Goal: Task Accomplishment & Management: Manage account settings

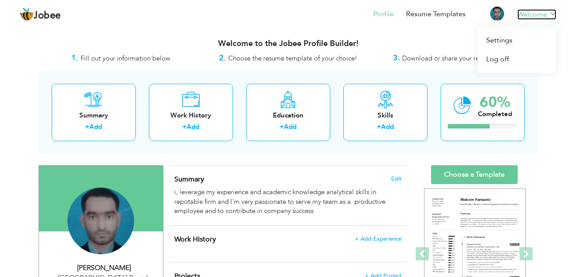
click at [540, 11] on link "Welcome" at bounding box center [537, 14] width 39 height 11
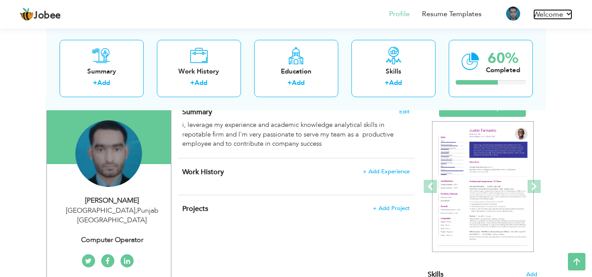
scroll to position [50, 0]
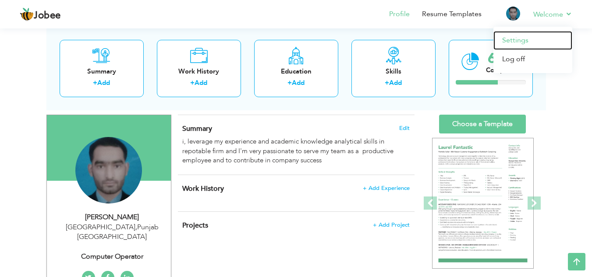
click at [520, 38] on link "Settings" at bounding box center [533, 40] width 79 height 19
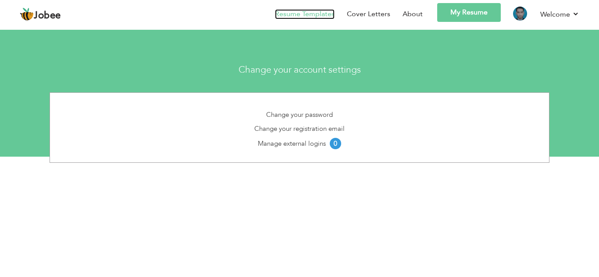
click at [313, 13] on link "Resume Templates" at bounding box center [305, 14] width 60 height 10
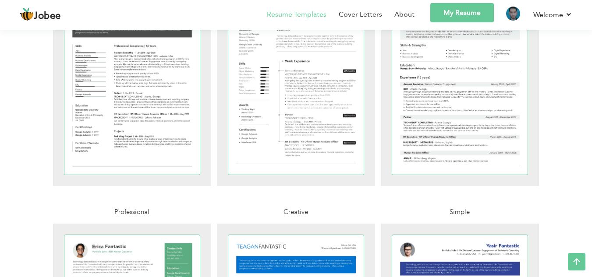
scroll to position [976, 0]
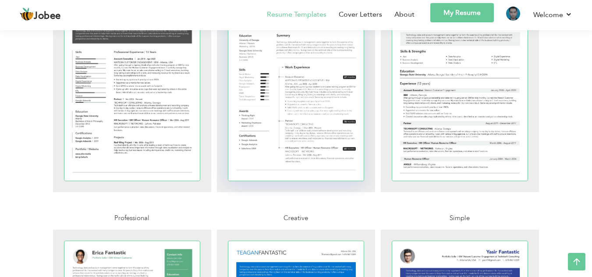
click at [340, 89] on div at bounding box center [296, 93] width 136 height 176
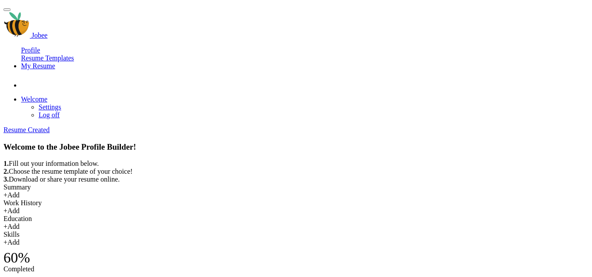
click at [356, 142] on div "Welcome to the Jobee Profile Builder!" at bounding box center [296, 147] width 585 height 10
click at [302, 46] on nav "Profile Resume Templates Resume Templates Cover Letters About My Resume Welcome…" at bounding box center [296, 82] width 585 height 73
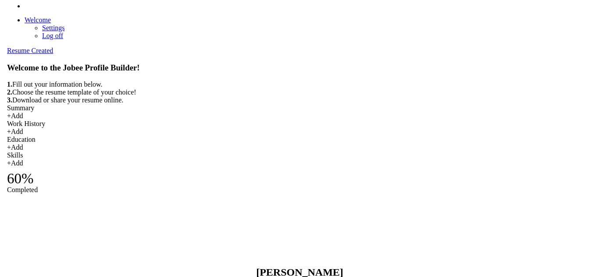
scroll to position [84, 0]
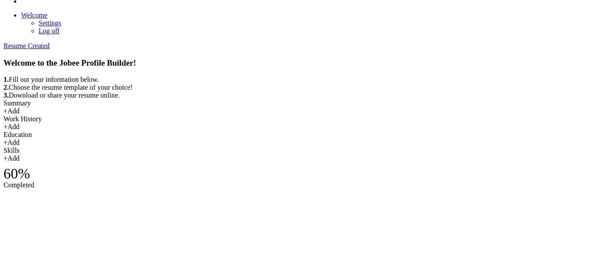
click at [108, 272] on h4 "Change" at bounding box center [296, 280] width 585 height 17
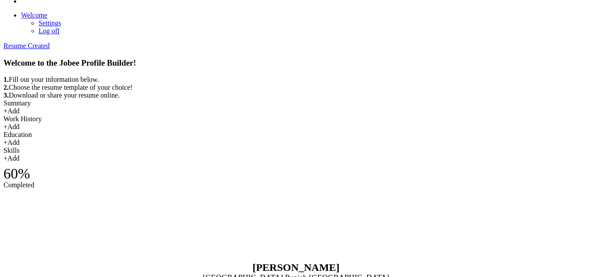
type input "Usman"
type input "Mukhtar"
type input "03193810325"
select select "number:166"
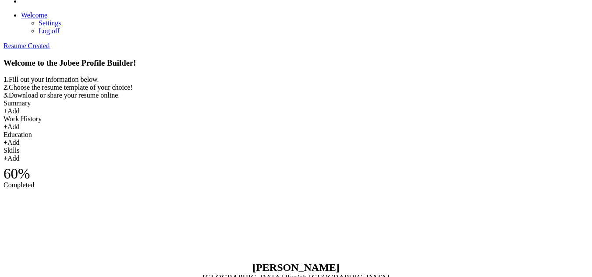
type input "[GEOGRAPHIC_DATA]"
type input "shorkot city"
select select "number:1"
type input "Computer operator"
type input "Q"
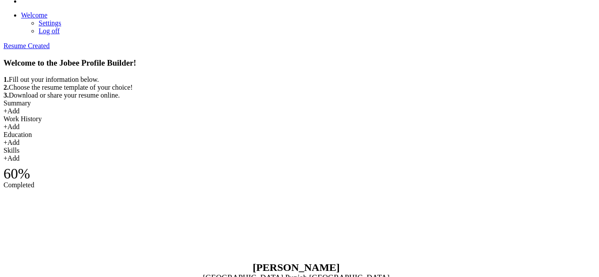
type input "U"
type input "h"
type input "[PERSON_NAME]"
type input "Mukhta"
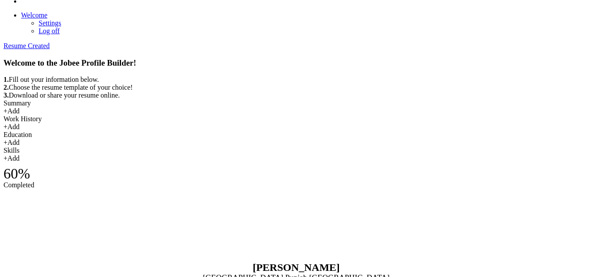
type input "Hamza"
type input "M"
type input "Niaz"
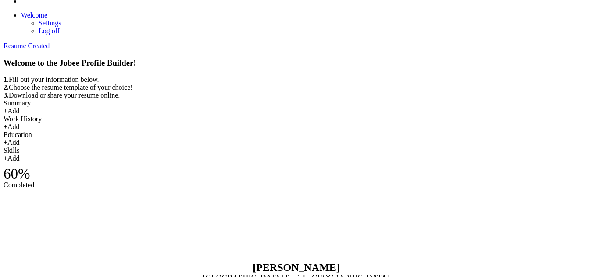
type input "0"
type input "03341055258"
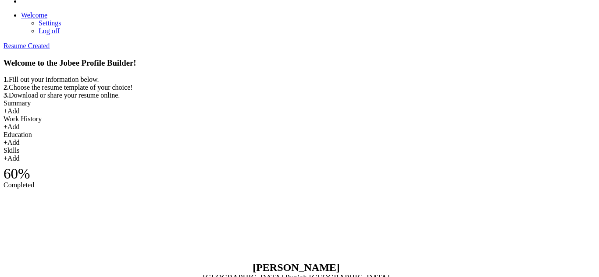
type input "s"
type input "[GEOGRAPHIC_DATA]"
type input "C"
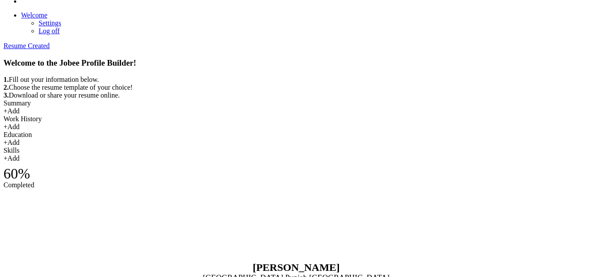
type input "CA Articles"
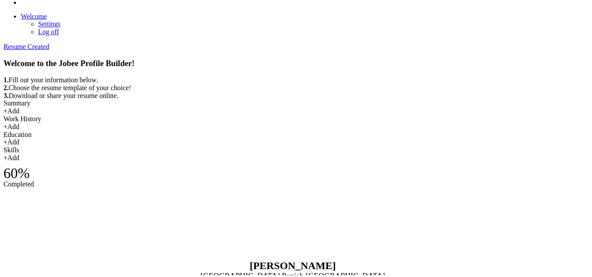
scroll to position [118, 0]
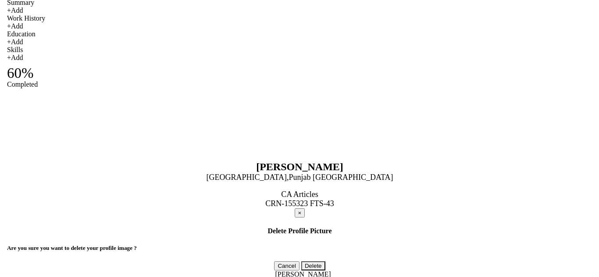
scroll to position [186, 0]
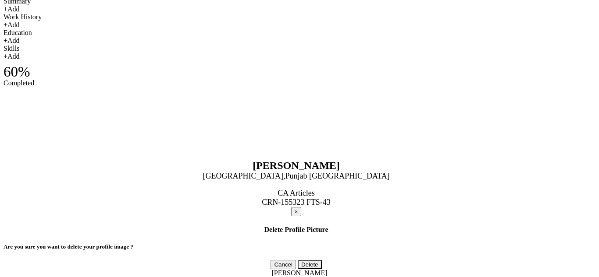
scroll to position [0, 0]
type input "CRN-155323 FTS-43"
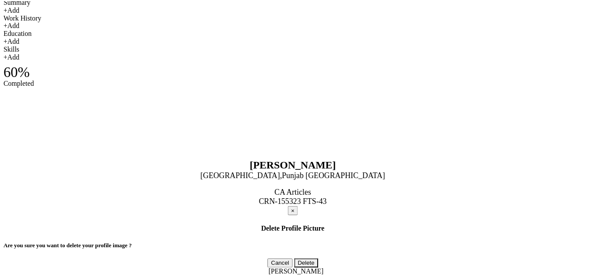
scroll to position [110, 0]
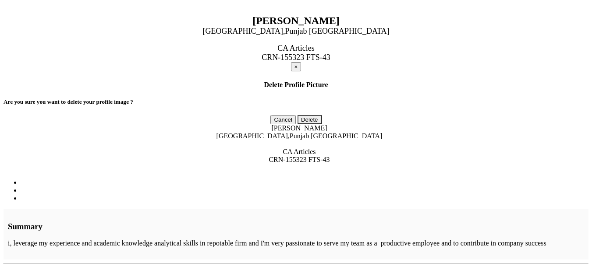
scroll to position [340, 0]
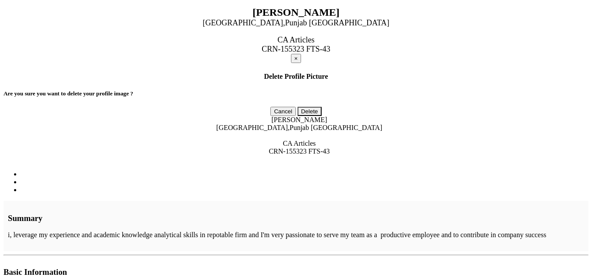
radio input "true"
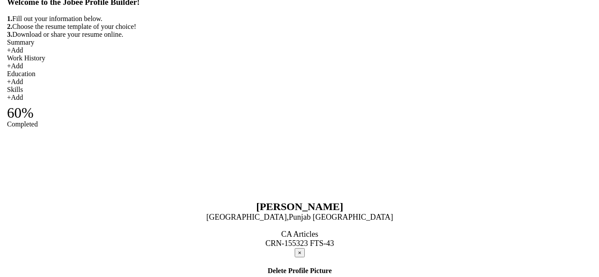
scroll to position [157, 0]
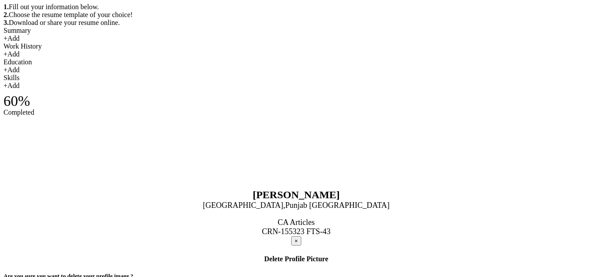
scroll to position [55, 0]
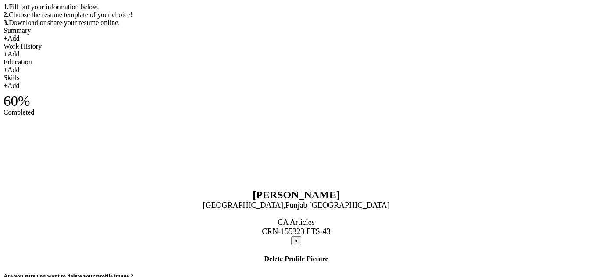
type input "C"
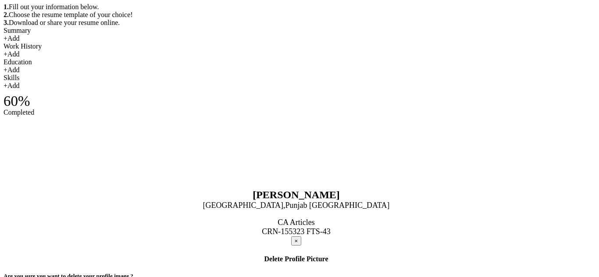
type input "FTS-43 | CRN-155323"
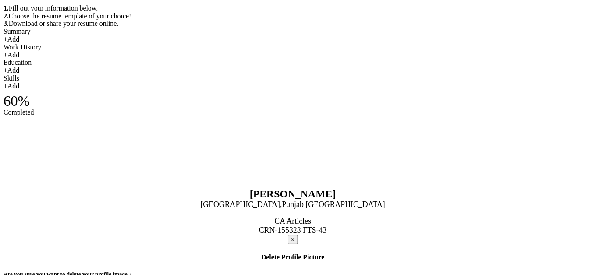
scroll to position [118, 0]
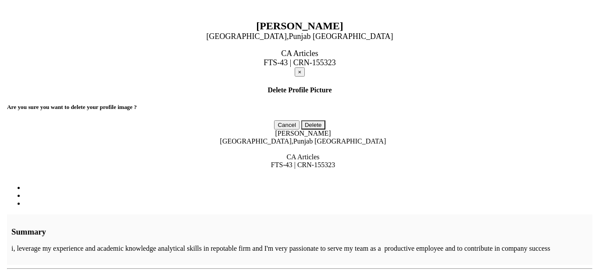
scroll to position [329, 0]
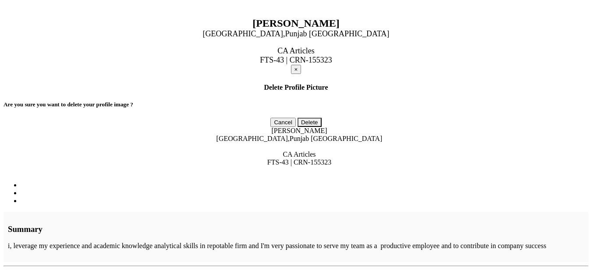
drag, startPoint x: 152, startPoint y: 226, endPoint x: 159, endPoint y: 227, distance: 7.2
type input "buisness analysis and process management"
type input "buisness"
type input "2025"
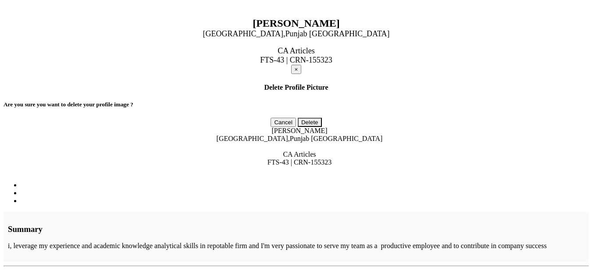
scroll to position [0, 0]
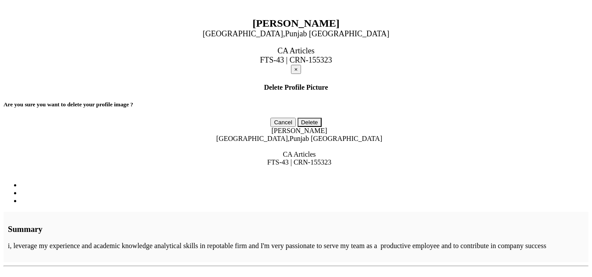
type input "Matric"
type input "Science"
type input "2020"
type input "Govt high school shorkot city"
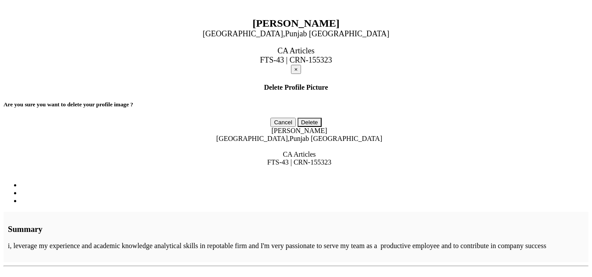
type input "50"
radio input "false"
radio input "true"
type input "Shorkot city"
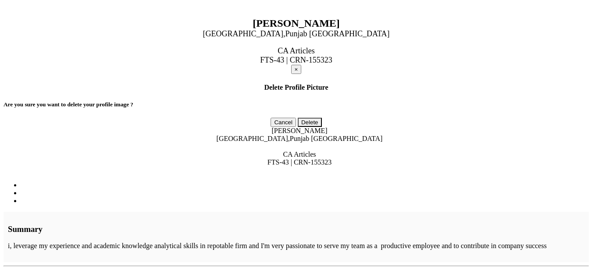
type input "M"
type input "2"
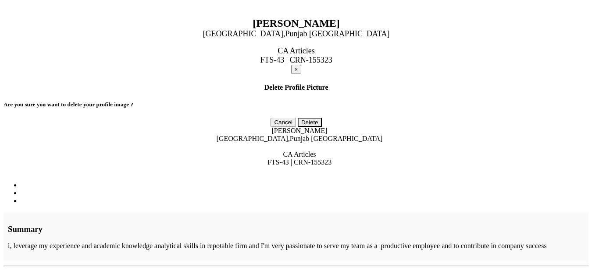
type input "S"
type input "G"
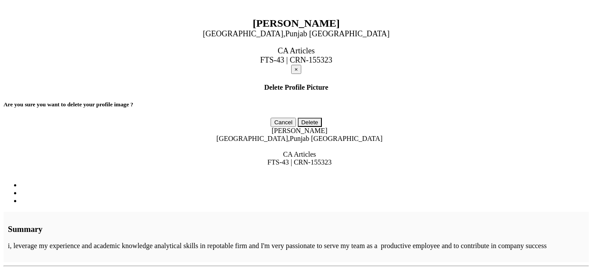
type input "S"
type input "5"
type input "c"
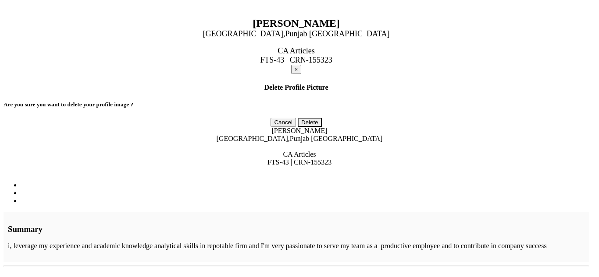
type input "C"
type input "c"
type input "Certificate in Accounting and Finance"
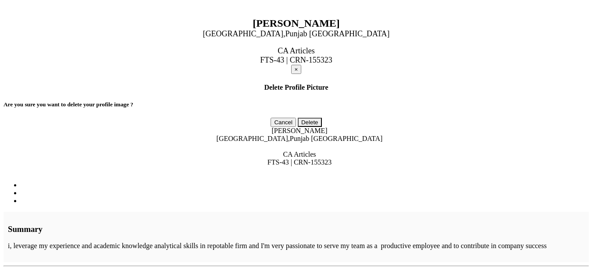
type input "i"
type input "Institute of Charterd Accountant of Pak"
type input "2025"
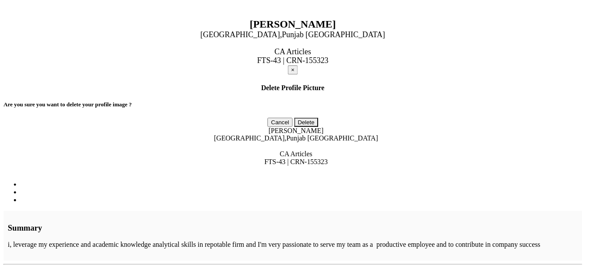
scroll to position [0, 0]
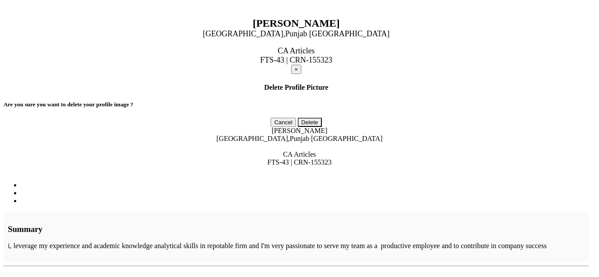
type input "[GEOGRAPHIC_DATA]"
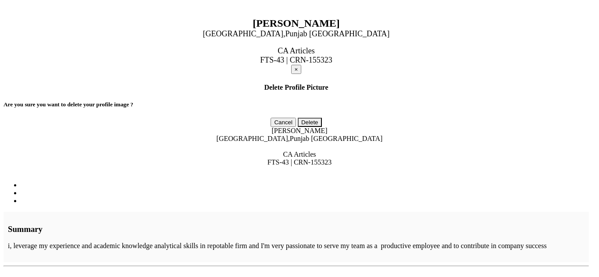
type input "Cresent College of Accountancy"
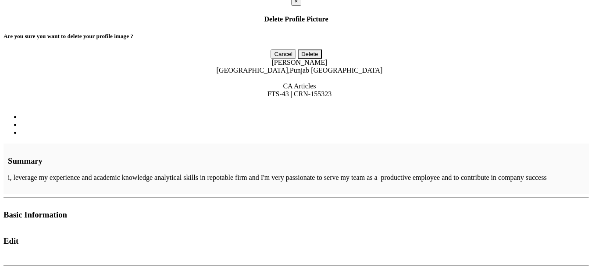
type input "C"
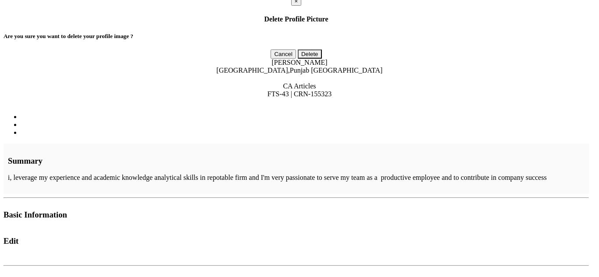
type input "Chartered Accountancy"
type input "I"
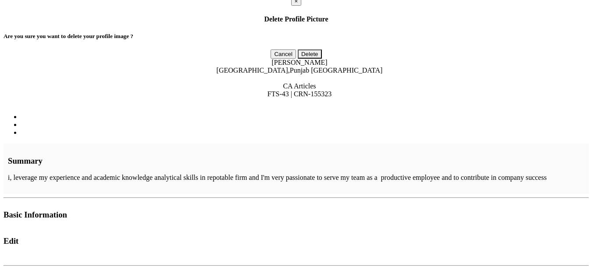
type input "CAF Status | Passed"
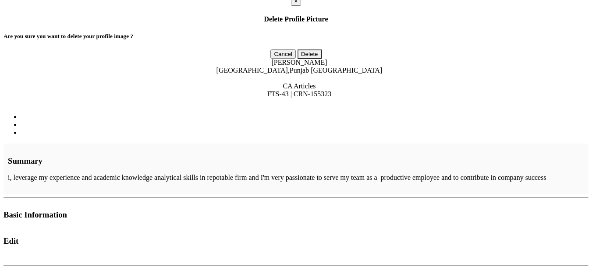
radio input "true"
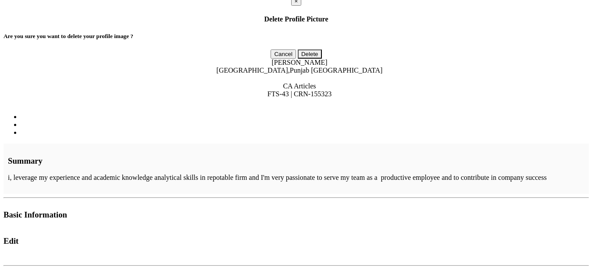
type input "Intermediate"
type input "p"
type input "Pree Medical"
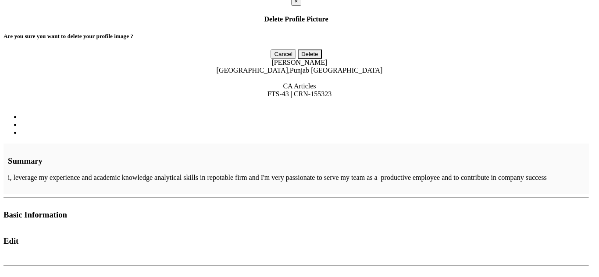
type input "2021"
type input "[GEOGRAPHIC_DATA]"
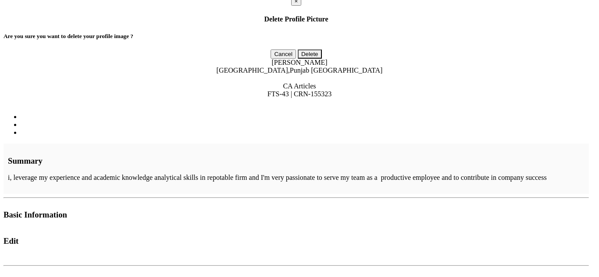
type input "[GEOGRAPHIC_DATA]"
radio input "true"
type input "83"
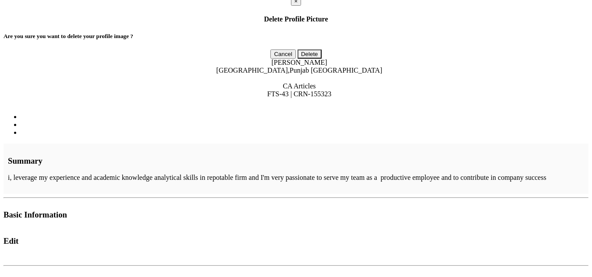
radio input "true"
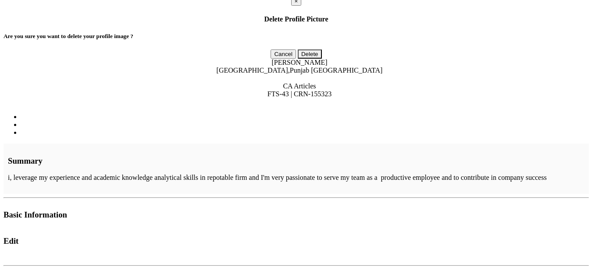
type input "Matric"
type input "Science"
type input "2019"
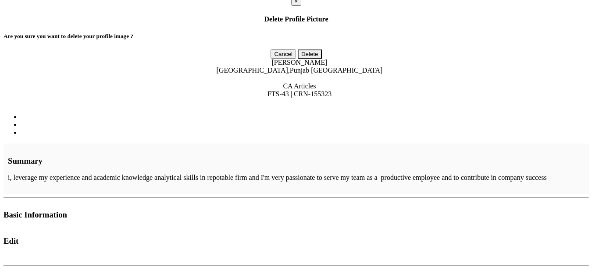
type input "Govt High School"
type input "[GEOGRAPHIC_DATA]"
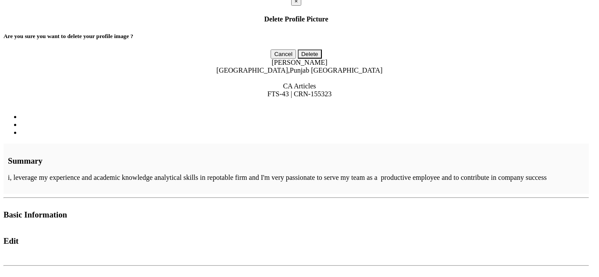
radio input "true"
type input "98"
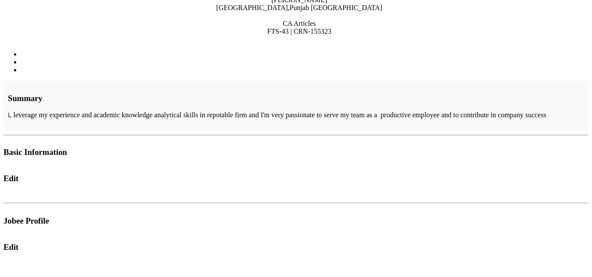
scroll to position [366, 0]
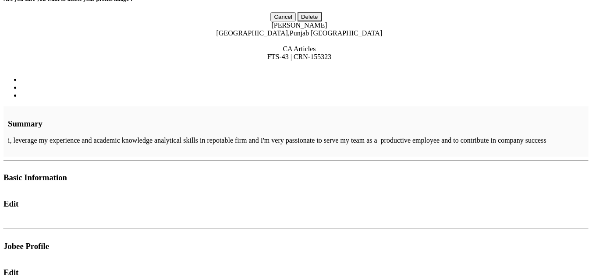
type input "Intermediate"
type input "Pree Medical"
type input "2021"
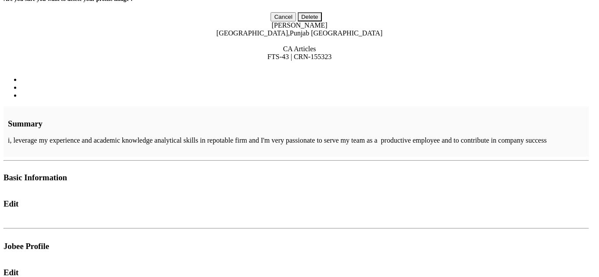
type input "83"
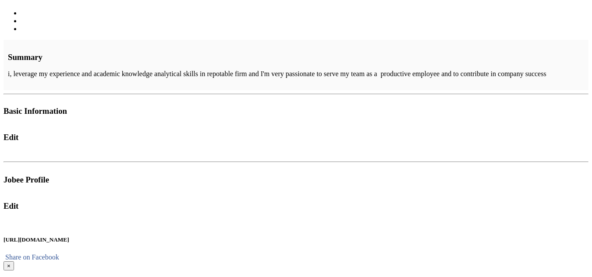
scroll to position [449, 0]
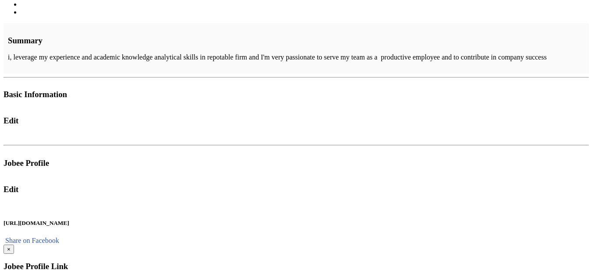
type input "Buisness and process management"
type input "coursera"
type input "2025"
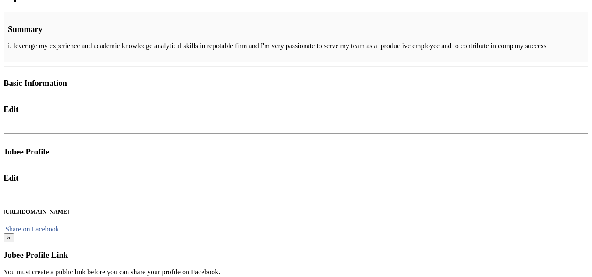
scroll to position [464, 0]
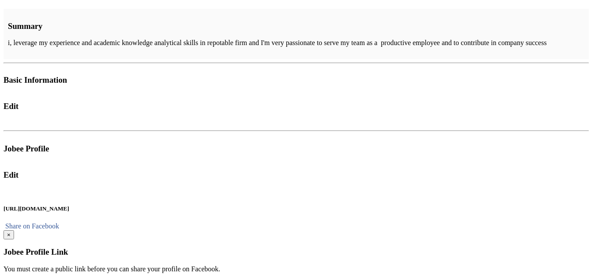
type input "Investment and Risk management"
type input "coursera"
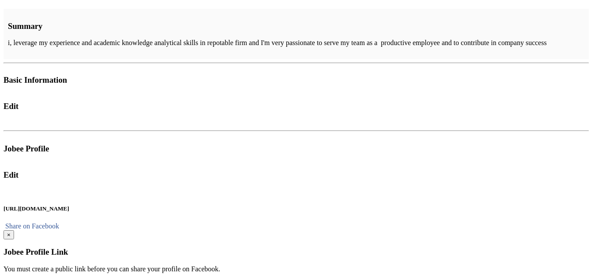
type input "2025"
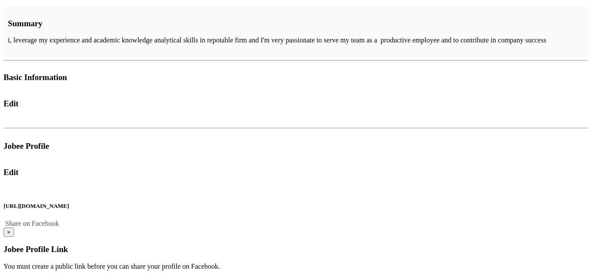
scroll to position [468, 0]
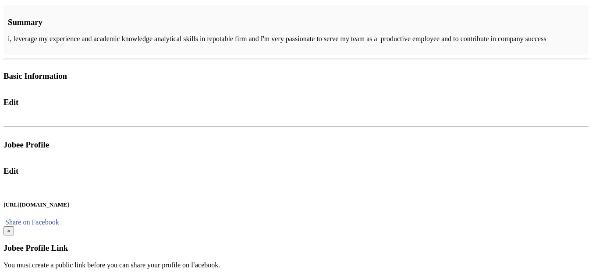
type input "Buisness and process management"
type input "coursera"
type input "2025"
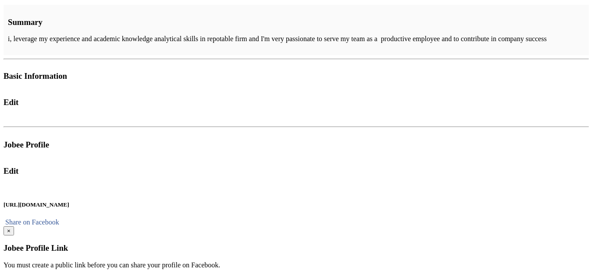
type input "Investment and Risk Management"
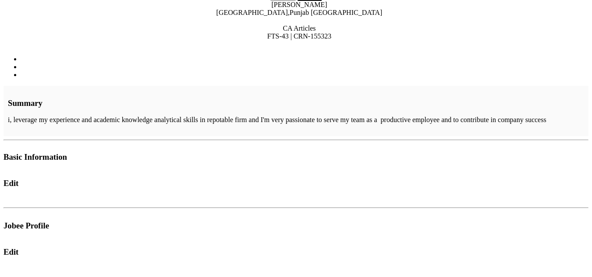
scroll to position [385, 0]
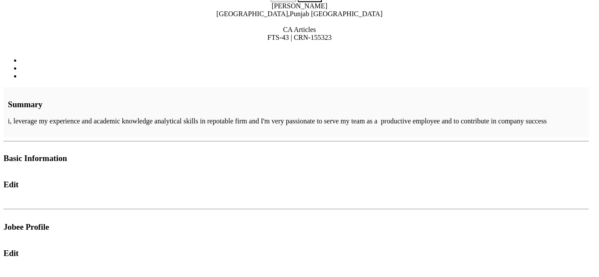
type input "MS Excel"
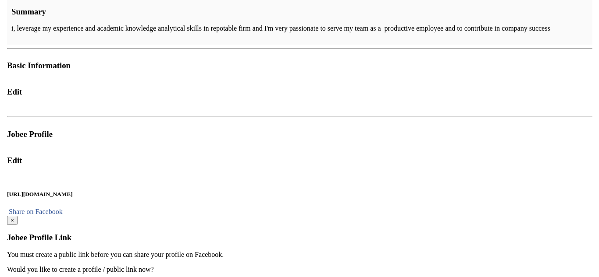
scroll to position [477, 0]
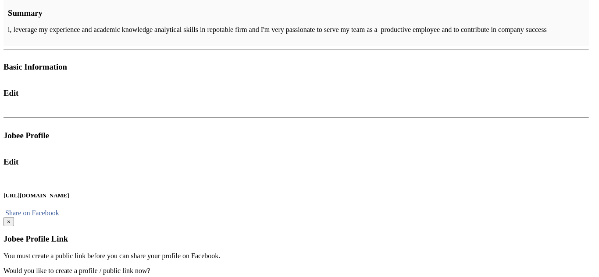
type input "N"
type input "Ms Office for Buisness"
type input "Cresent College of Accountancy [GEOGRAPHIC_DATA]"
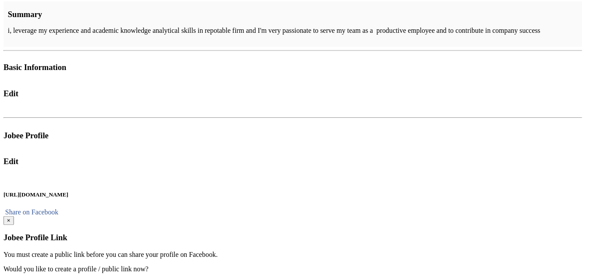
scroll to position [0, 0]
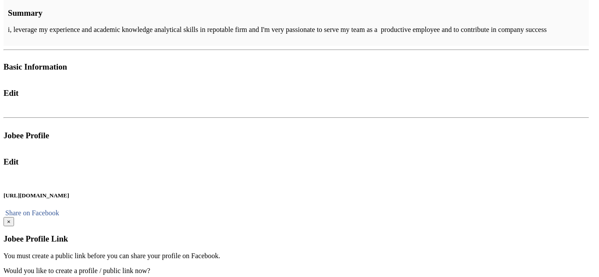
type input "2025"
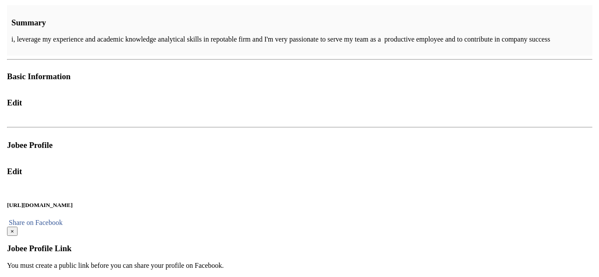
scroll to position [460, 0]
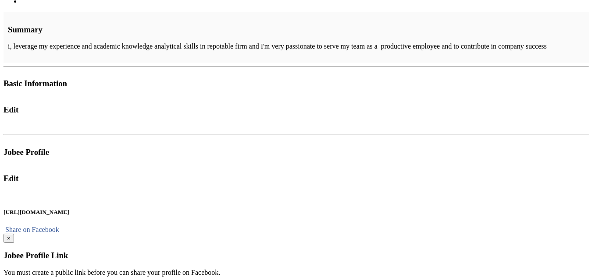
scroll to position [0, 10]
type input "Presentation and Personal Effectiveness"
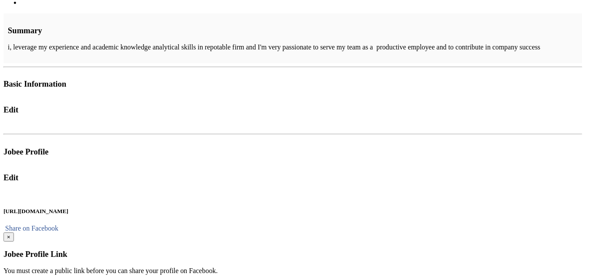
scroll to position [0, 0]
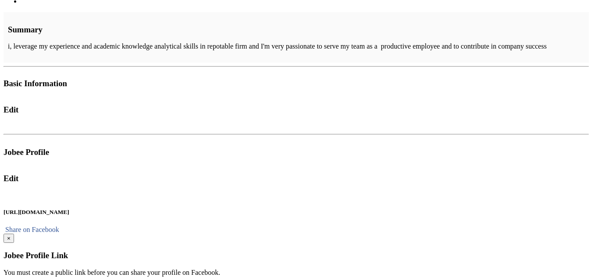
type input "CFE"
type input "2025"
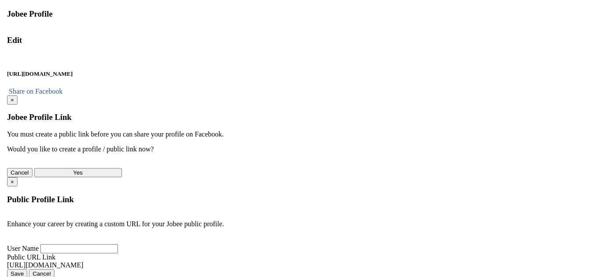
scroll to position [604, 0]
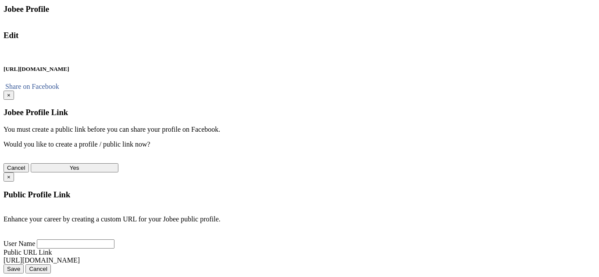
type input "will provided on further demand"
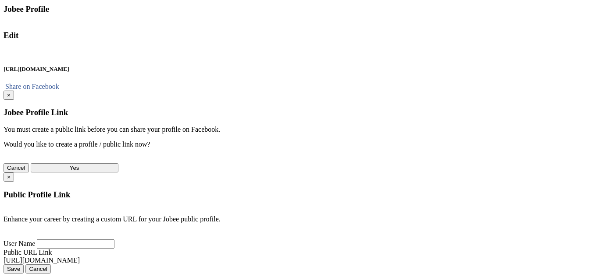
scroll to position [0, 0]
type input "CFE College of Accountancy and Finance"
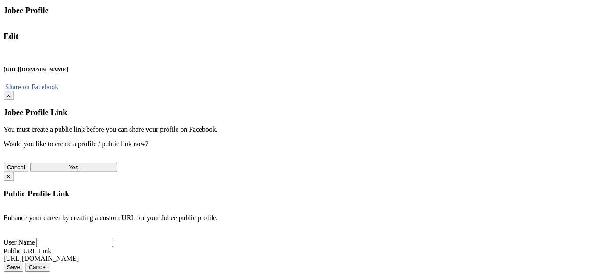
scroll to position [0, 0]
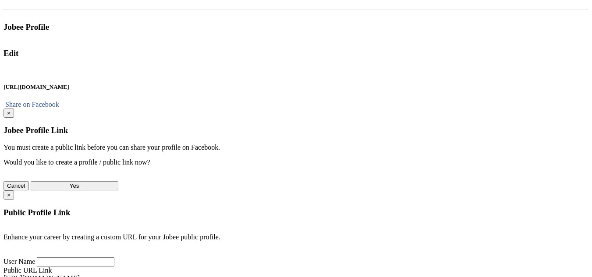
scroll to position [591, 0]
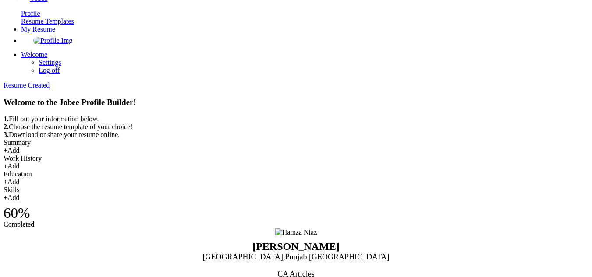
scroll to position [41, 0]
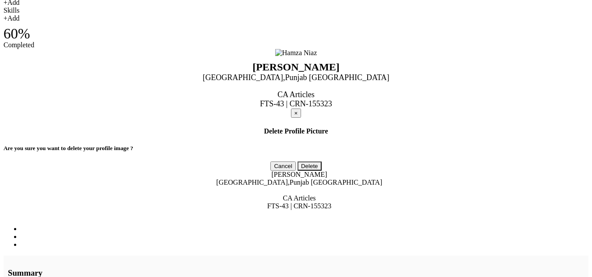
scroll to position [206, 0]
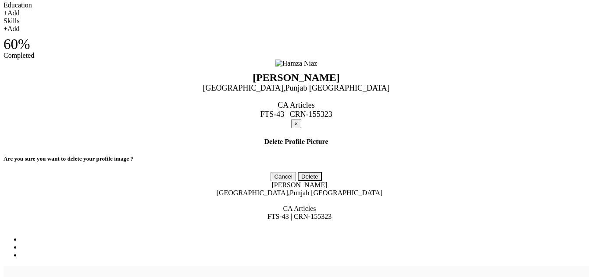
type input "Ms [PERSON_NAME]"
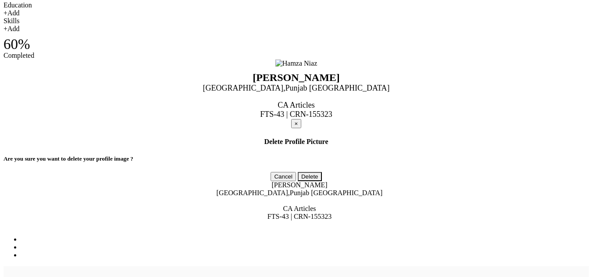
type input "Ms [PERSON_NAME]"
type input "Ms Powerr"
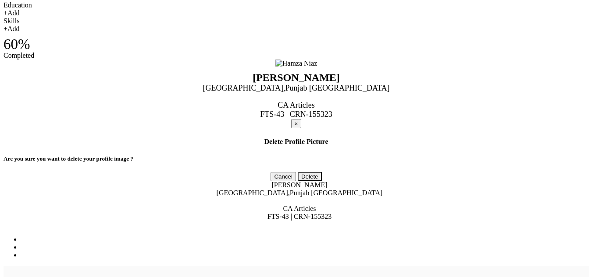
type input "Ms Powerpoint"
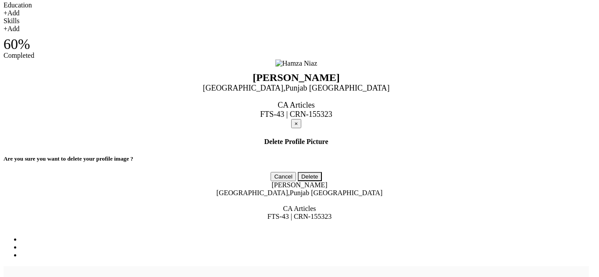
type input "Leadership"
type input "Time Management"
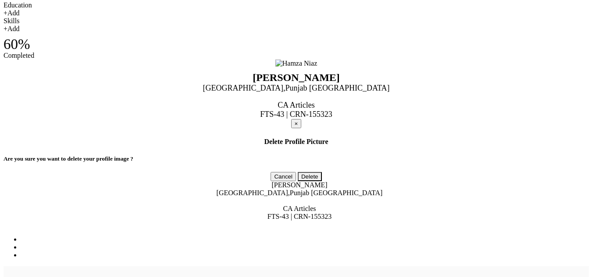
type input "Effective Communication"
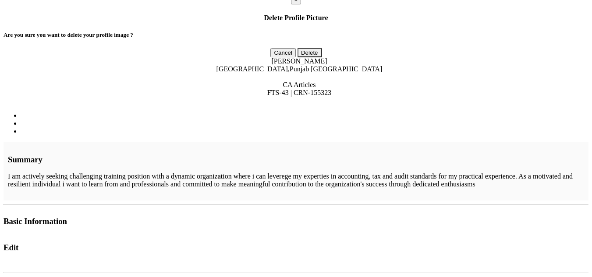
scroll to position [333, 0]
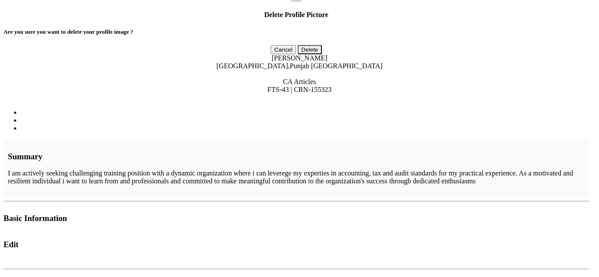
type input "Out door hobbies"
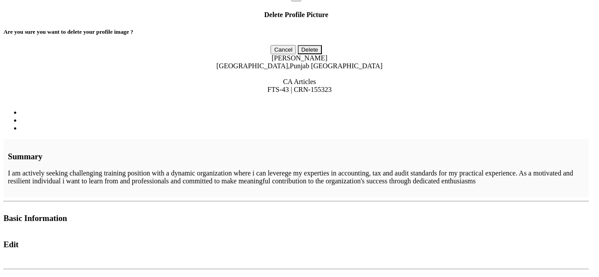
type input "Reding Informational Book"
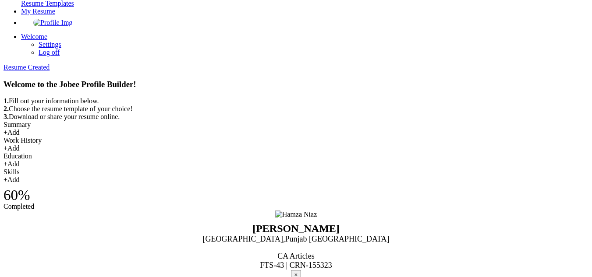
scroll to position [32, 0]
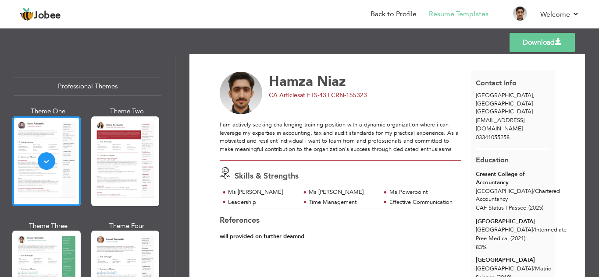
scroll to position [5, 0]
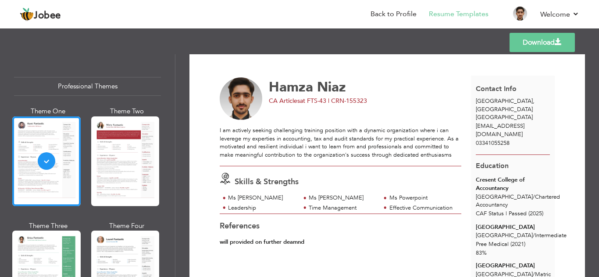
drag, startPoint x: 171, startPoint y: 70, endPoint x: 172, endPoint y: 81, distance: 11.0
click at [172, 81] on div "Professional Themes Theme One Theme Two Theme Three Theme Six" at bounding box center [87, 165] width 175 height 223
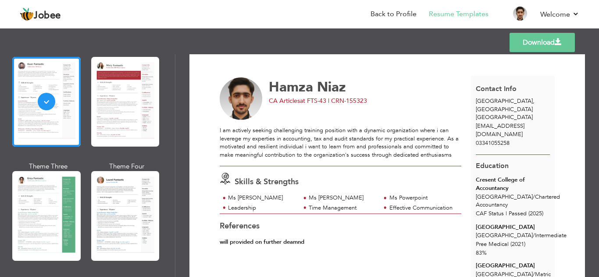
scroll to position [88, 0]
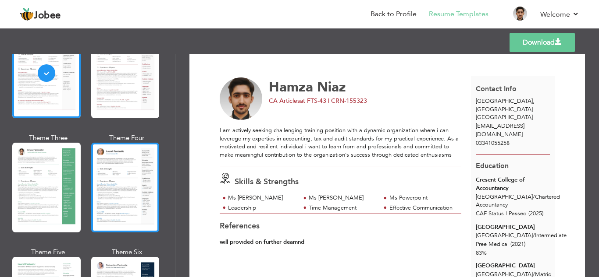
click at [125, 158] on div at bounding box center [125, 188] width 68 height 90
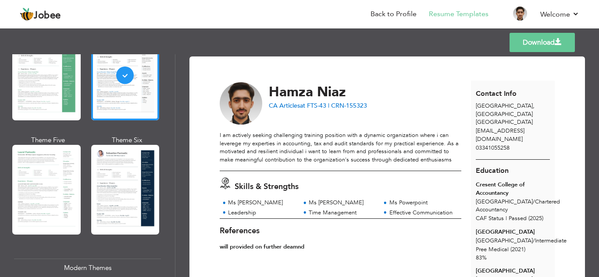
scroll to position [239, 0]
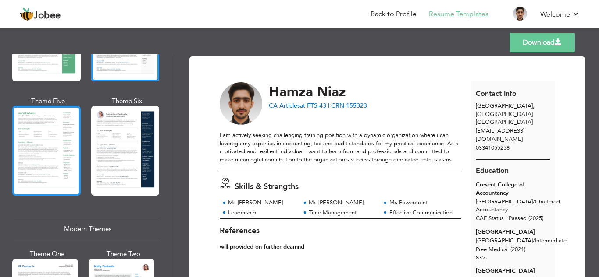
click at [49, 140] on div at bounding box center [46, 151] width 68 height 90
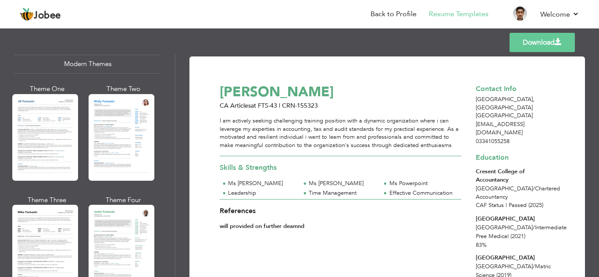
scroll to position [425, 0]
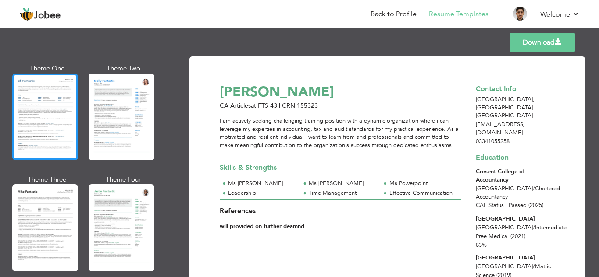
click at [50, 114] on div at bounding box center [45, 117] width 66 height 87
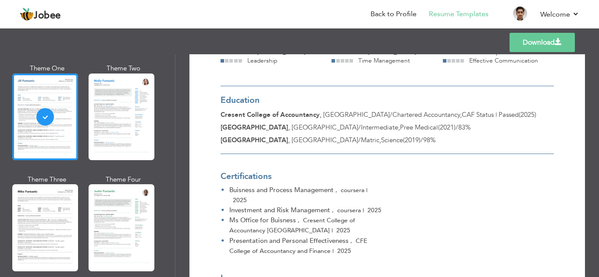
scroll to position [232, 0]
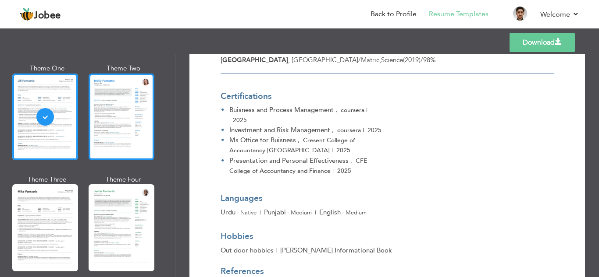
click at [109, 129] on div at bounding box center [122, 117] width 66 height 87
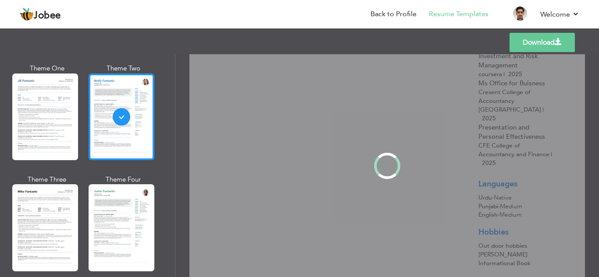
scroll to position [0, 0]
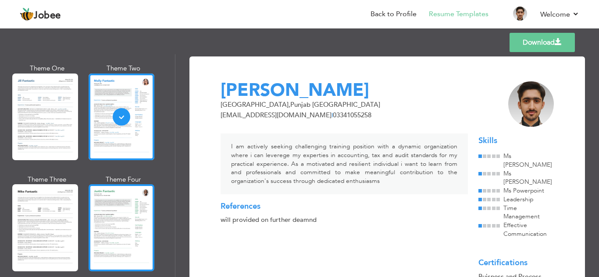
click at [118, 201] on div at bounding box center [122, 228] width 66 height 87
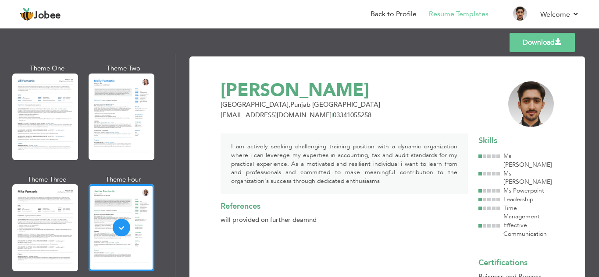
scroll to position [474, 0]
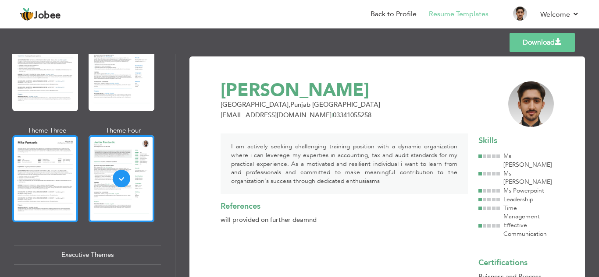
click at [56, 166] on div at bounding box center [45, 178] width 66 height 87
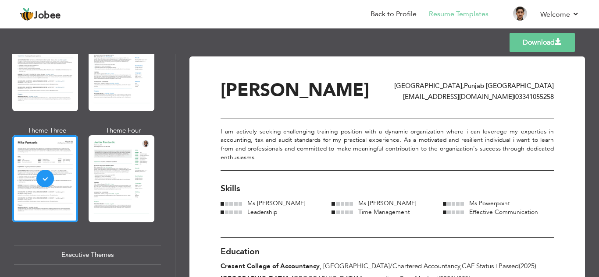
drag, startPoint x: 595, startPoint y: 126, endPoint x: 596, endPoint y: 134, distance: 7.9
click at [596, 134] on div "Download Hamza Niaz islamabad , Punjab Pakistan hamzaniaz3606@gmail.com | 03341…" at bounding box center [386, 165] width 423 height 223
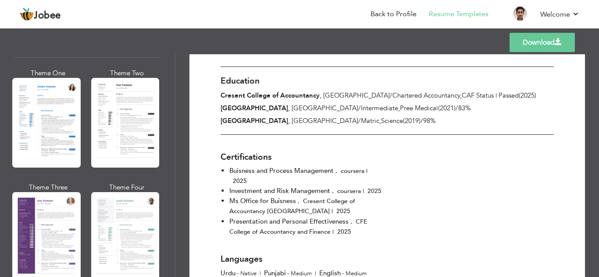
scroll to position [675, 0]
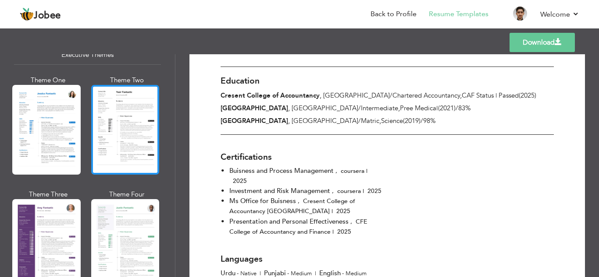
click at [119, 136] on div at bounding box center [125, 130] width 68 height 90
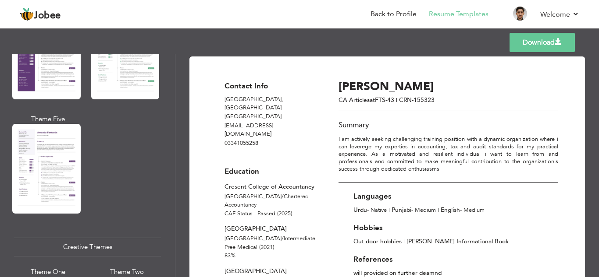
scroll to position [896, 0]
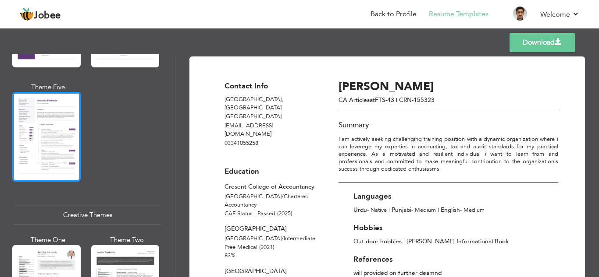
click at [25, 134] on div at bounding box center [46, 137] width 68 height 90
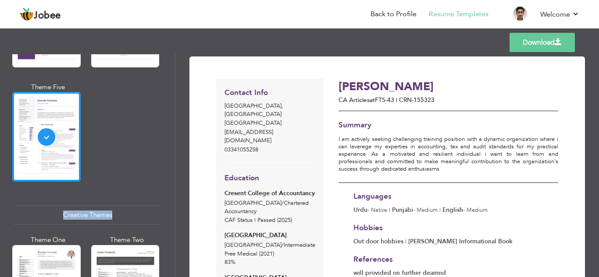
drag, startPoint x: 175, startPoint y: 185, endPoint x: 175, endPoint y: 198, distance: 13.1
click at [175, 198] on div "Professional Themes Theme One Theme Two Theme Three Theme Four Theme Five" at bounding box center [87, 165] width 175 height 223
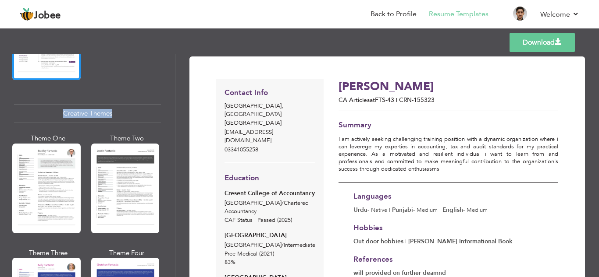
scroll to position [1002, 0]
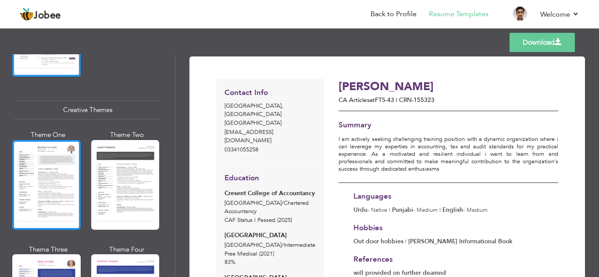
click at [72, 161] on div at bounding box center [46, 185] width 68 height 90
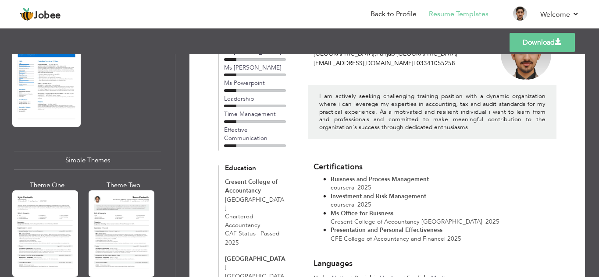
scroll to position [1455, 0]
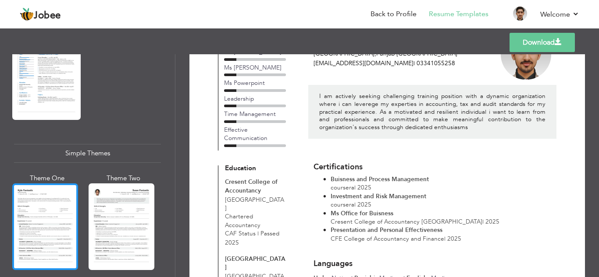
click at [44, 210] on div at bounding box center [45, 227] width 66 height 87
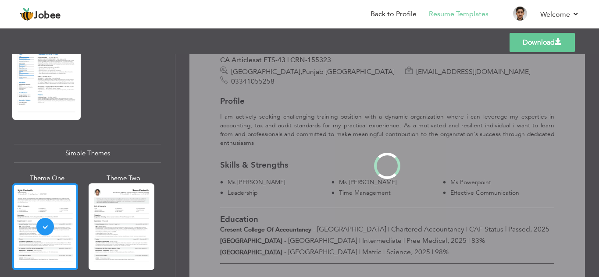
scroll to position [0, 0]
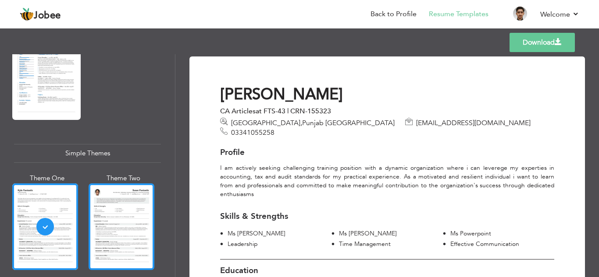
click at [108, 219] on div at bounding box center [122, 227] width 66 height 87
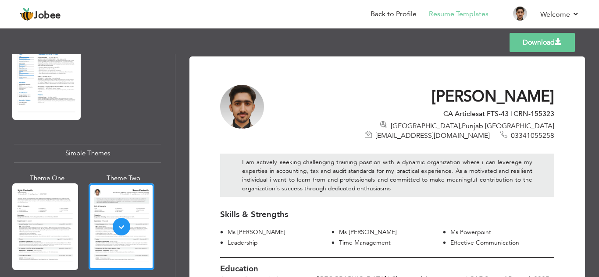
click at [524, 40] on link "Download" at bounding box center [541, 42] width 65 height 19
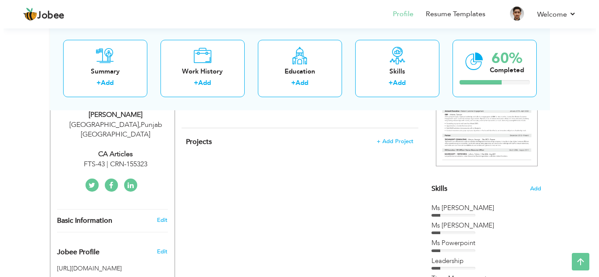
scroll to position [156, 0]
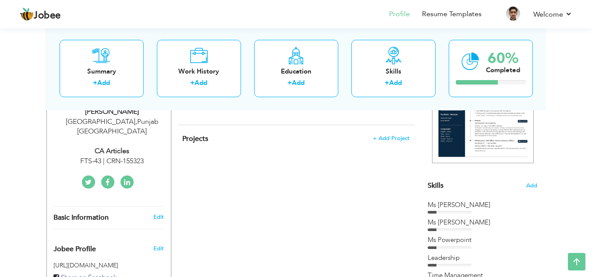
click at [101, 146] on div "CA Articles" at bounding box center [111, 151] width 117 height 10
type input "Hamza"
select select "number:166"
select select "number:1"
type input "FTS-43 | CRN-155323"
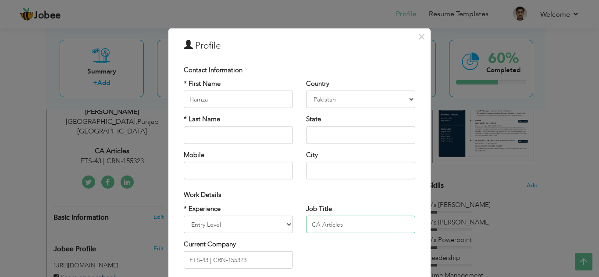
click at [393, 224] on input "CA Articles" at bounding box center [360, 225] width 109 height 18
type input "C"
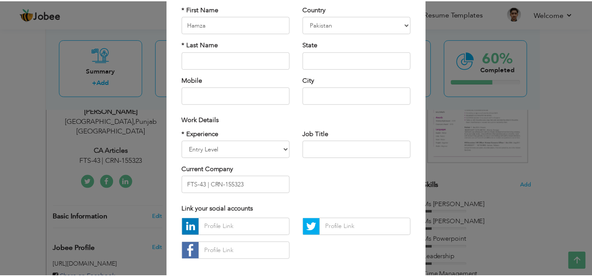
scroll to position [118, 0]
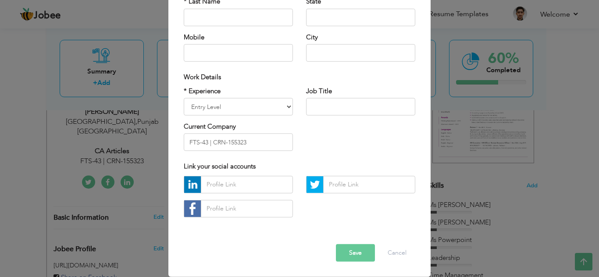
click at [346, 255] on button "Save" at bounding box center [355, 254] width 39 height 18
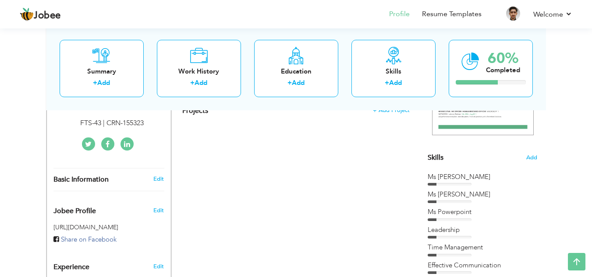
scroll to position [0, 0]
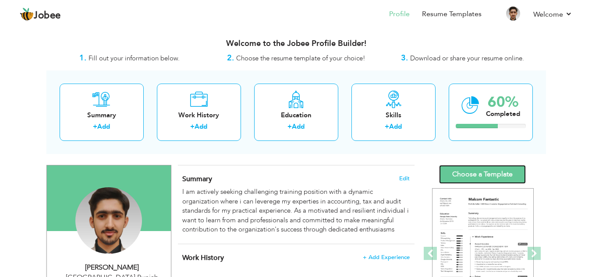
click at [499, 171] on link "Choose a Template" at bounding box center [482, 174] width 87 height 19
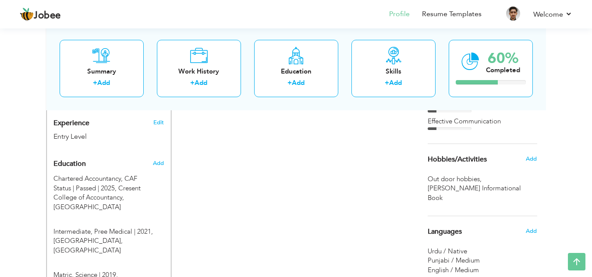
scroll to position [324, 0]
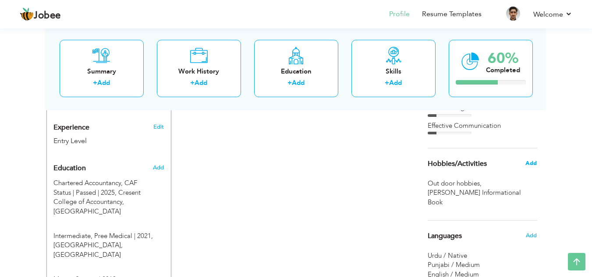
click at [533, 167] on span "Add" at bounding box center [531, 164] width 11 height 8
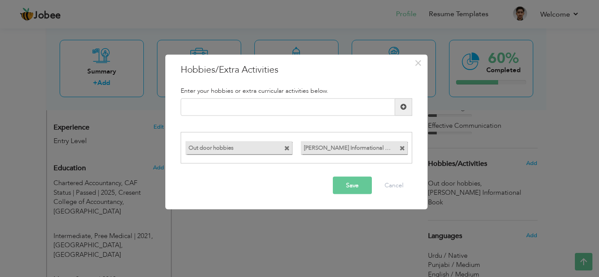
click at [403, 146] on span at bounding box center [402, 149] width 6 height 6
click at [264, 111] on input "text" at bounding box center [288, 107] width 214 height 18
type input "R"
type input "Cricket"
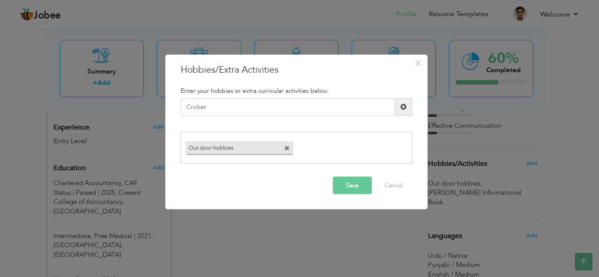
click at [345, 187] on button "Save" at bounding box center [352, 186] width 39 height 18
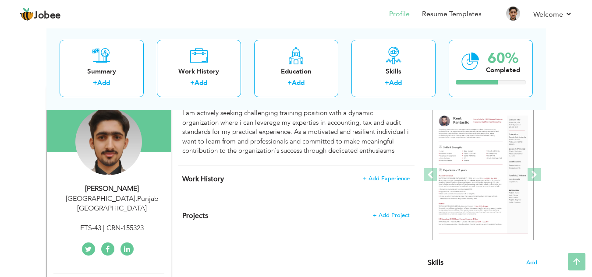
scroll to position [21, 0]
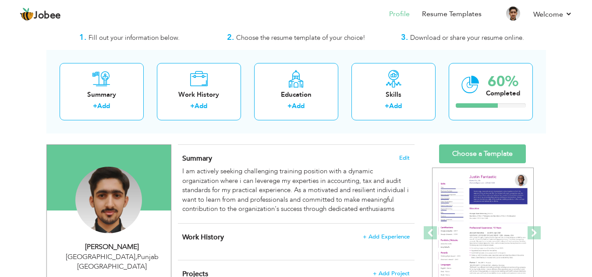
click at [426, 235] on span at bounding box center [430, 233] width 13 height 13
click at [435, 235] on span at bounding box center [430, 233] width 13 height 13
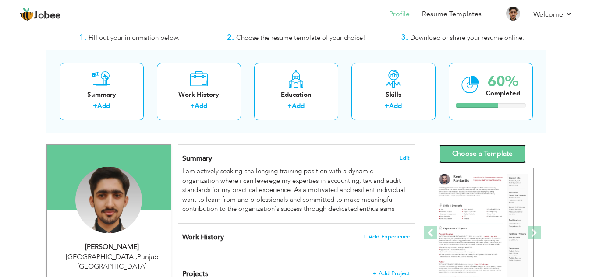
click at [474, 153] on link "Choose a Template" at bounding box center [482, 154] width 87 height 19
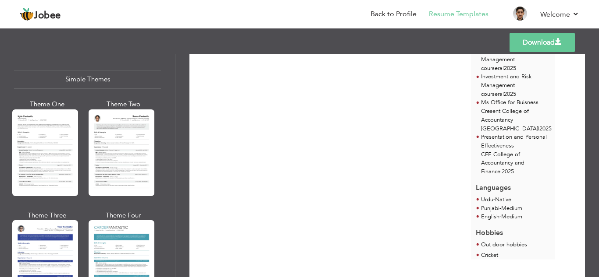
scroll to position [1564, 0]
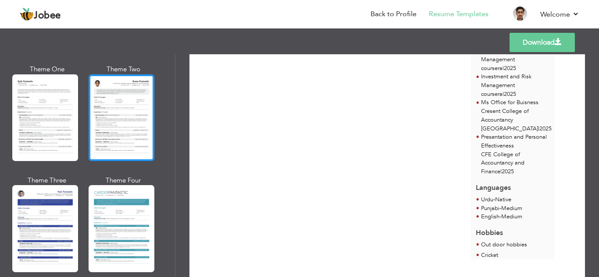
click at [121, 99] on div at bounding box center [122, 118] width 66 height 87
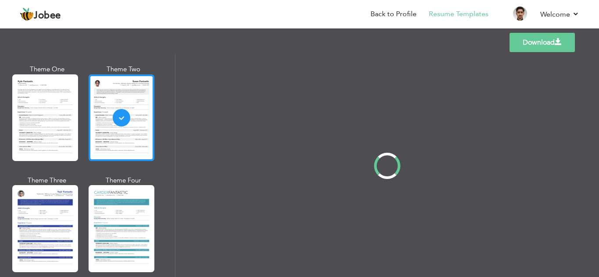
scroll to position [0, 0]
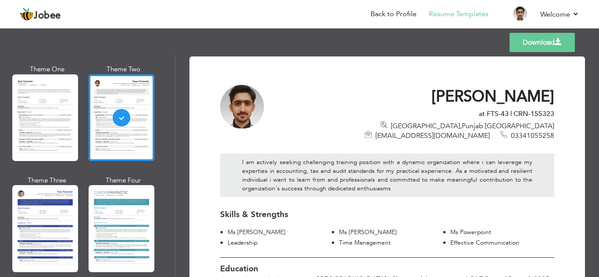
click at [536, 42] on link "Download" at bounding box center [541, 42] width 65 height 19
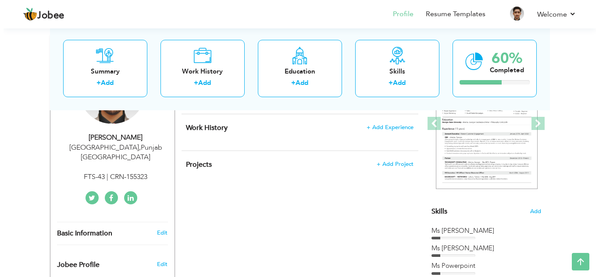
scroll to position [128, 0]
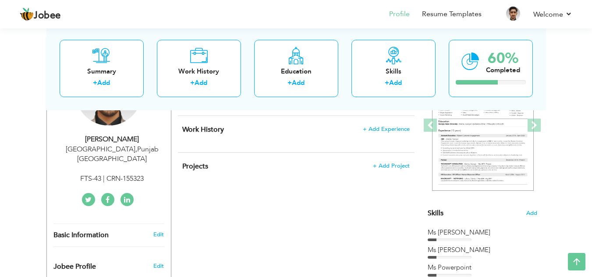
click at [129, 174] on div "FTS-43 | CRN-155323" at bounding box center [111, 179] width 117 height 10
select select "number:166"
select select "number:1"
type input "FTS-43 | CRN-155323"
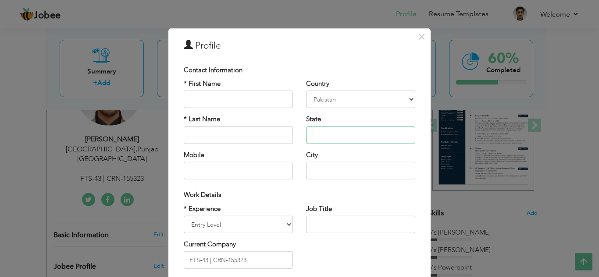
click at [353, 136] on input "text" at bounding box center [360, 136] width 109 height 18
type input "P"
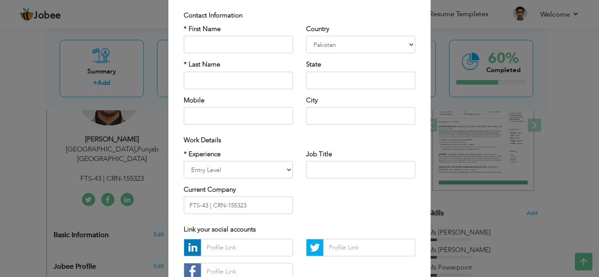
scroll to position [74, 0]
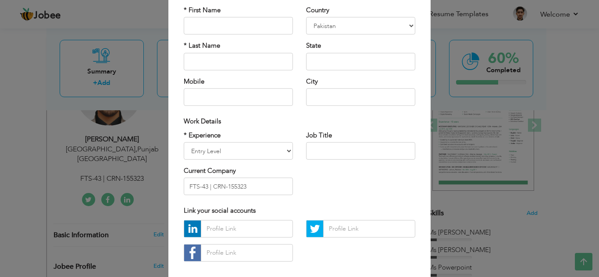
click at [592, 178] on div "× Profile Contact Information * First Name * Last Name Mobile Aruba" at bounding box center [299, 138] width 599 height 277
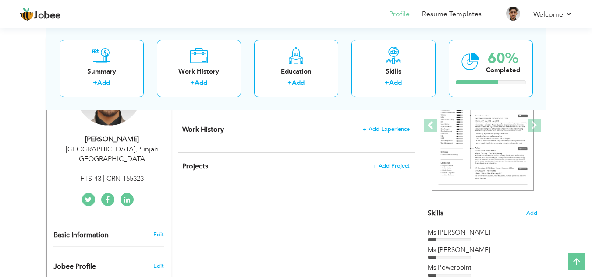
click at [126, 149] on div "[GEOGRAPHIC_DATA] , [GEOGRAPHIC_DATA] [GEOGRAPHIC_DATA]" at bounding box center [111, 155] width 117 height 20
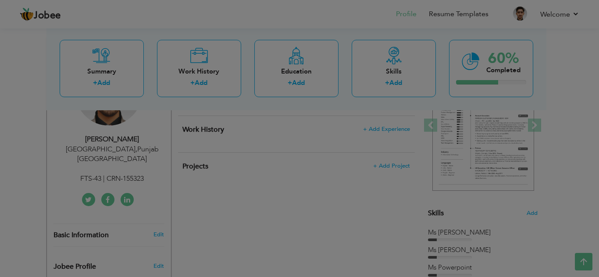
scroll to position [0, 0]
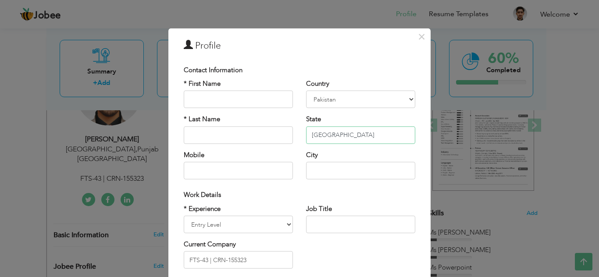
click at [343, 137] on input "Punjab" at bounding box center [360, 136] width 109 height 18
type input "P"
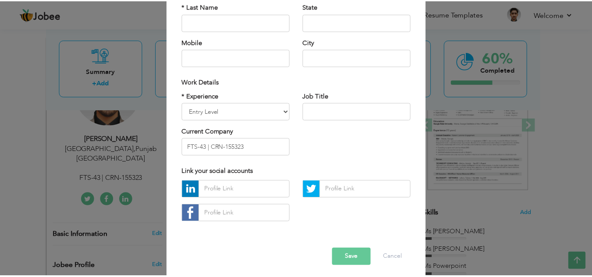
scroll to position [118, 0]
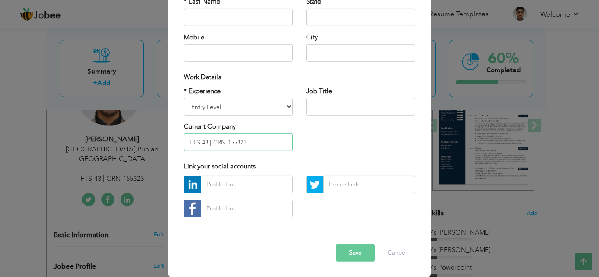
drag, startPoint x: 253, startPoint y: 145, endPoint x: 175, endPoint y: 136, distance: 78.5
click at [177, 136] on div "* Experience Entry Level Less than 1 Year 1 Year 2 Years 3 Years 4 Years 5 Year…" at bounding box center [238, 121] width 122 height 71
paste input "text"
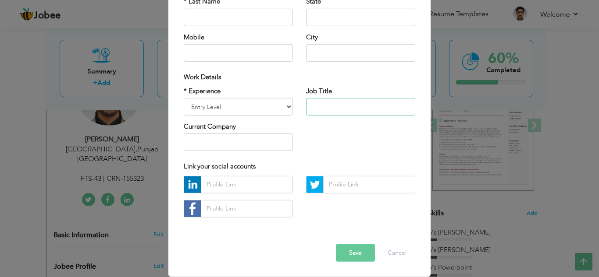
click at [349, 110] on input "text" at bounding box center [360, 107] width 109 height 18
type input "FTS-43 | CRN-155323"
type input "Punjab"
drag, startPoint x: 259, startPoint y: 140, endPoint x: 173, endPoint y: 148, distance: 86.8
click at [173, 148] on div "× Profile Contact Information * First Name * Last Name Mobile Country Aruba" at bounding box center [299, 93] width 262 height 367
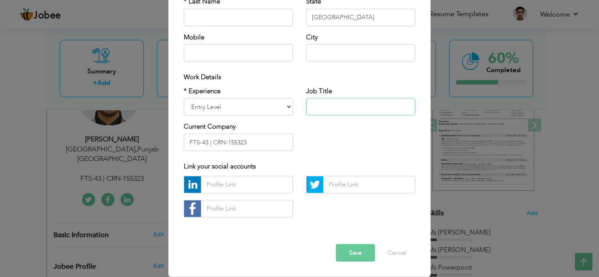
click at [325, 99] on input "text" at bounding box center [360, 107] width 109 height 18
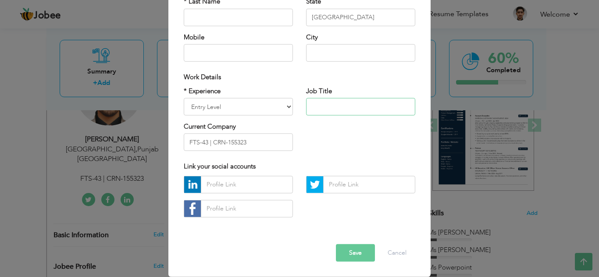
paste input "FTS-43 | CRN-155323"
type input "FTS-43 | CRN-155323"
click at [265, 143] on input "FTS-43 | CRN-155323" at bounding box center [238, 143] width 109 height 18
type input "F"
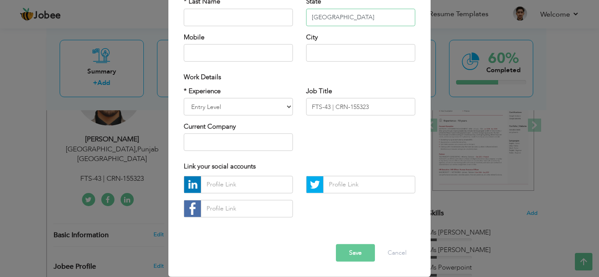
click at [365, 25] on input "Punjab" at bounding box center [360, 18] width 109 height 18
type input "P"
click at [355, 252] on button "Save" at bounding box center [355, 254] width 39 height 18
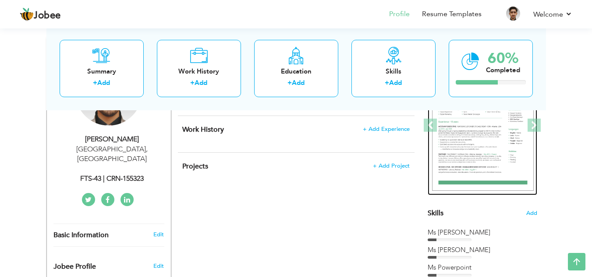
click at [498, 129] on img at bounding box center [483, 125] width 102 height 131
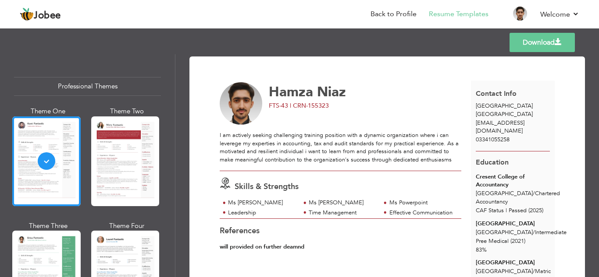
drag, startPoint x: 171, startPoint y: 73, endPoint x: 174, endPoint y: 68, distance: 6.1
click at [174, 68] on div "Professional Themes Theme One Theme Two Theme Three Theme Six" at bounding box center [87, 165] width 175 height 223
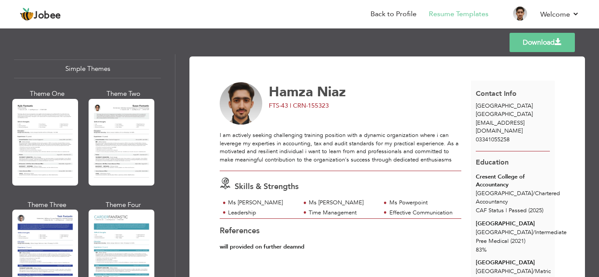
scroll to position [1564, 0]
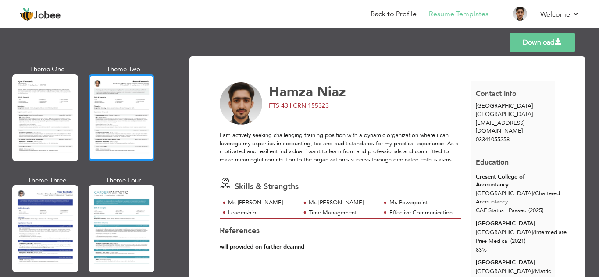
click at [126, 119] on div at bounding box center [122, 118] width 66 height 87
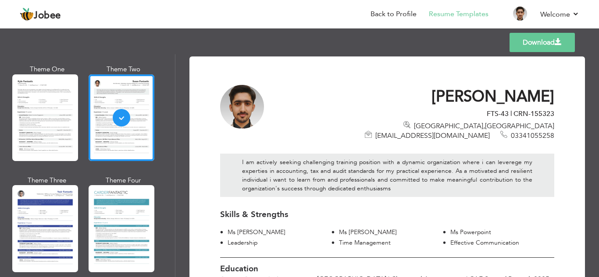
click at [538, 45] on link "Download" at bounding box center [541, 42] width 65 height 19
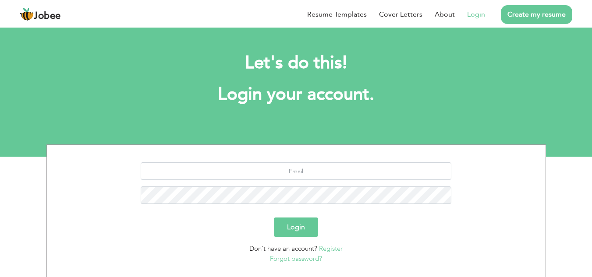
click at [477, 11] on link "Login" at bounding box center [476, 14] width 18 height 11
click at [292, 175] on input "text" at bounding box center [296, 172] width 311 height 18
click at [376, 174] on input "text" at bounding box center [296, 172] width 311 height 18
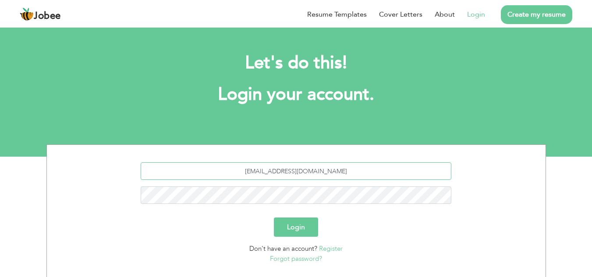
type input "[EMAIL_ADDRESS][DOMAIN_NAME]"
click at [299, 228] on button "Login" at bounding box center [296, 227] width 44 height 19
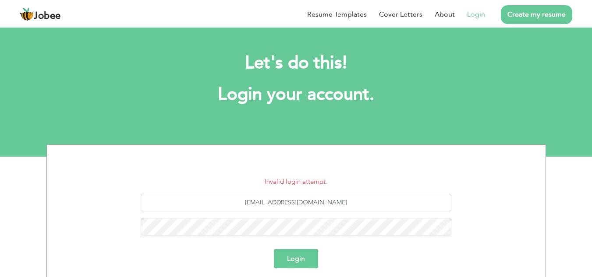
click at [293, 261] on button "Login" at bounding box center [296, 258] width 44 height 19
click at [346, 205] on input "[EMAIL_ADDRESS][DOMAIN_NAME]" at bounding box center [296, 203] width 311 height 18
click at [354, 198] on input "hasmzaniaz360" at bounding box center [296, 203] width 311 height 18
type input "h"
type input "[EMAIL_ADDRESS][DOMAIN_NAME]"
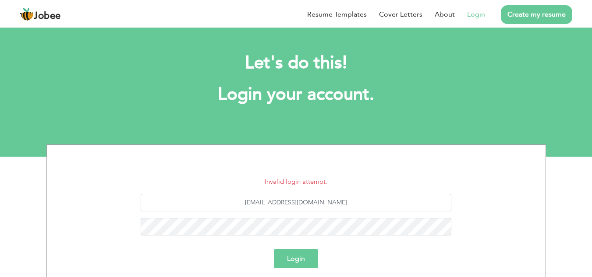
click at [291, 262] on button "Login" at bounding box center [296, 258] width 44 height 19
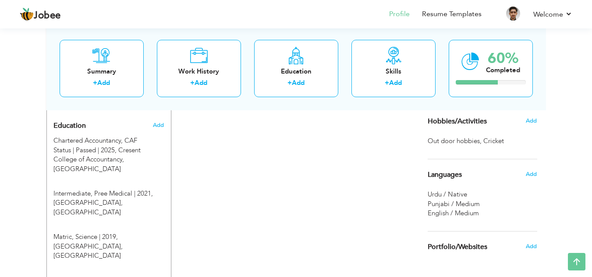
scroll to position [363, 0]
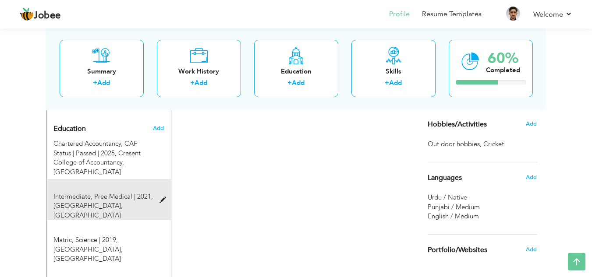
click at [163, 197] on span at bounding box center [165, 200] width 11 height 7
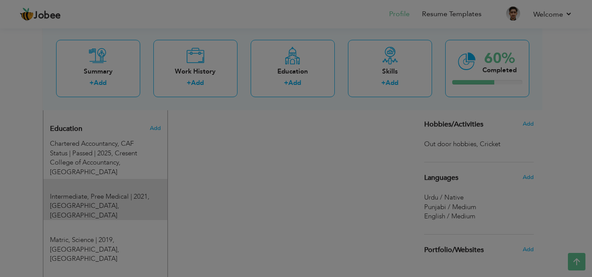
type input "Intermediate"
type input "Pree Medical"
type input "2021"
type input "[GEOGRAPHIC_DATA]"
type input "83"
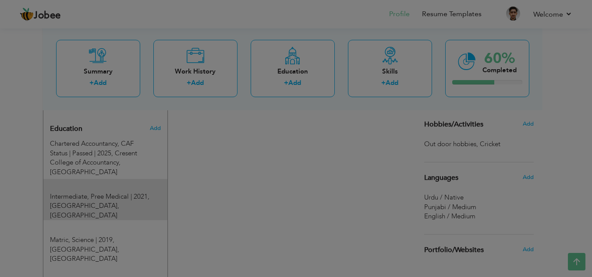
radio input "true"
type input "[GEOGRAPHIC_DATA]"
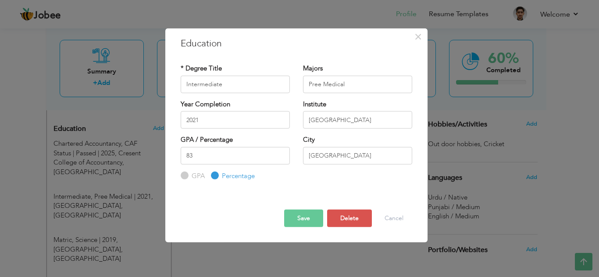
click at [259, 260] on div "× Education * Degree Title Intermediate Majors Pree Medical 2021" at bounding box center [299, 138] width 599 height 277
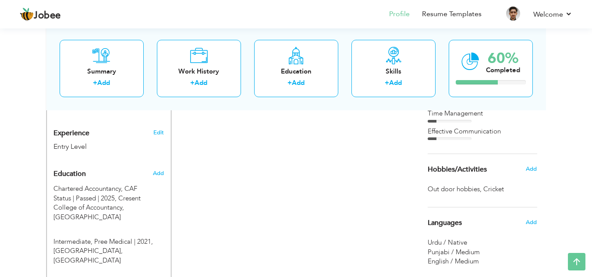
scroll to position [320, 0]
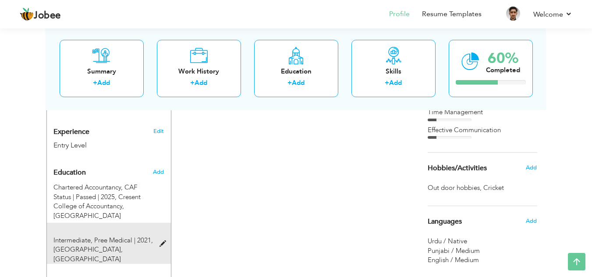
click at [161, 241] on span at bounding box center [165, 244] width 11 height 7
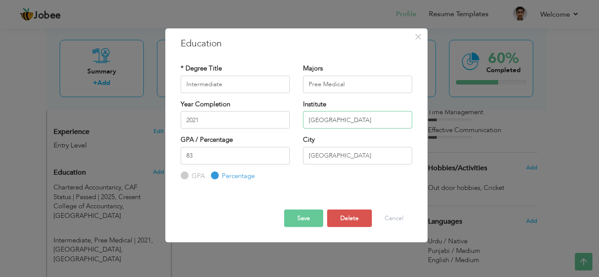
click at [365, 123] on input "[GEOGRAPHIC_DATA]" at bounding box center [357, 120] width 109 height 18
type input "G"
type input "c"
type input "[GEOGRAPHIC_DATA]"
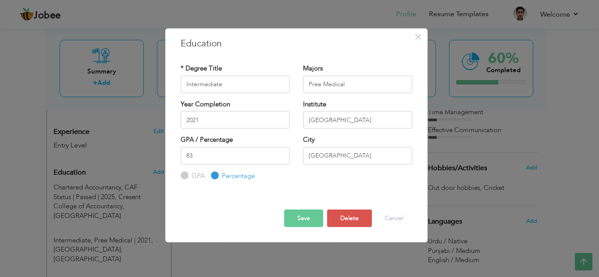
click at [292, 217] on button "Save" at bounding box center [303, 219] width 39 height 18
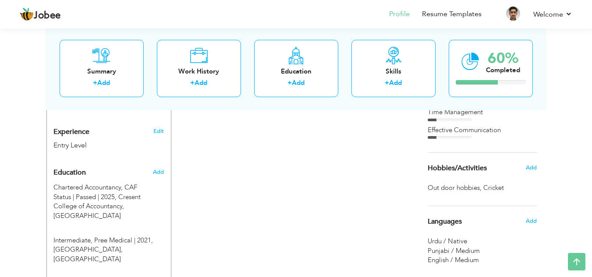
drag, startPoint x: 78, startPoint y: 158, endPoint x: 65, endPoint y: 163, distance: 13.6
click at [65, 169] on span "Education" at bounding box center [69, 173] width 32 height 8
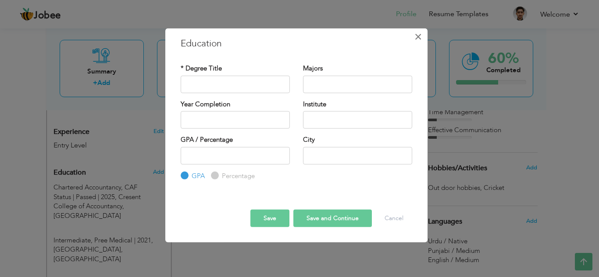
click at [413, 34] on button "×" at bounding box center [418, 36] width 14 height 14
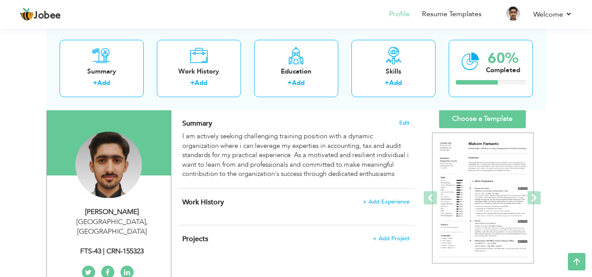
scroll to position [54, 0]
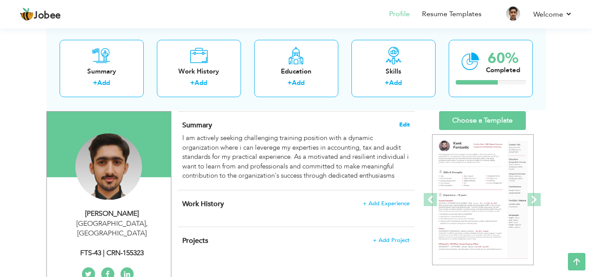
click at [405, 122] on span "Edit" at bounding box center [404, 125] width 11 height 6
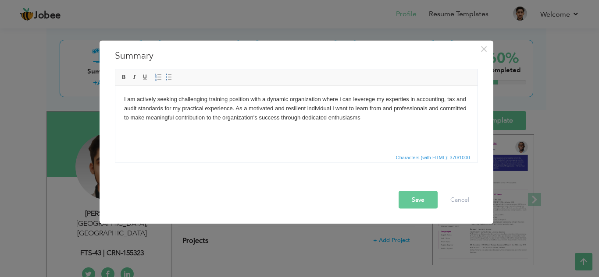
click at [391, 109] on body "I am actively seeking challenging training position with a dynamic organization…" at bounding box center [296, 108] width 345 height 27
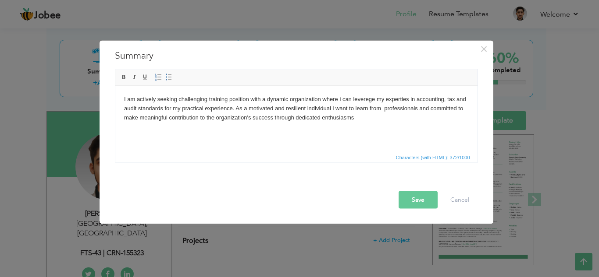
click at [411, 200] on button "Save" at bounding box center [417, 200] width 39 height 18
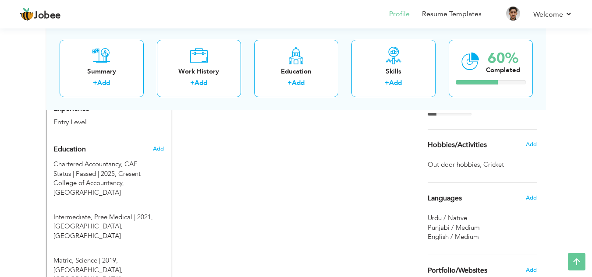
scroll to position [341, 0]
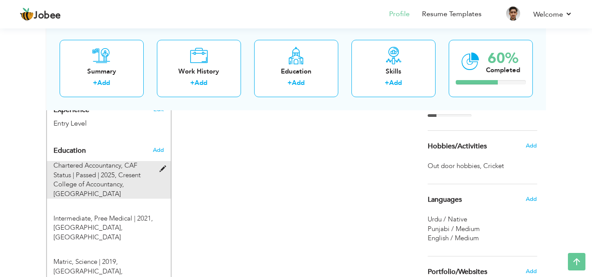
click at [161, 166] on span at bounding box center [165, 169] width 11 height 7
type input "Chartered Accountancy"
type input "CAF Status | Passed"
type input "2025"
type input "Cresent College of Accountancy"
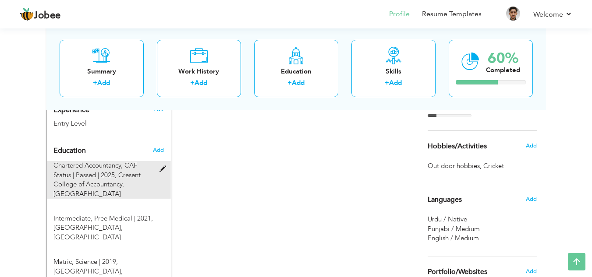
radio input "false"
radio input "true"
type input "[GEOGRAPHIC_DATA]"
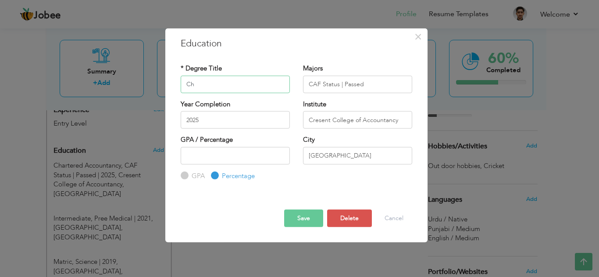
type input "C"
click at [292, 215] on button "Save" at bounding box center [303, 219] width 39 height 18
click at [203, 82] on input "text" at bounding box center [235, 84] width 109 height 18
click at [291, 222] on button "Save" at bounding box center [303, 219] width 39 height 18
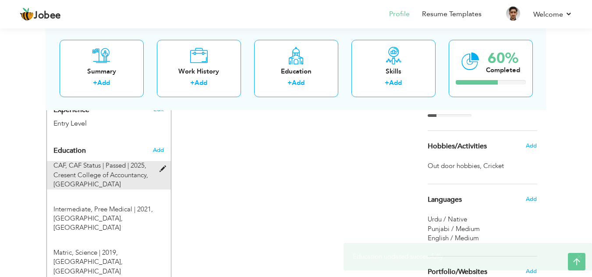
click at [163, 166] on span at bounding box center [165, 169] width 11 height 7
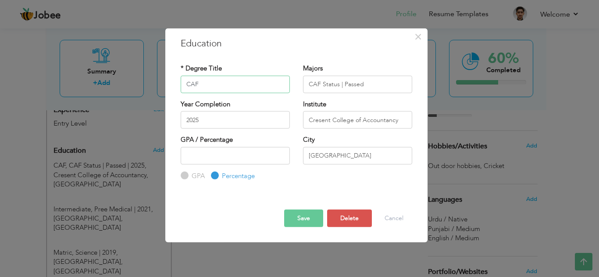
click at [224, 82] on input "CAF" at bounding box center [235, 84] width 109 height 18
type input "C"
drag, startPoint x: 377, startPoint y: 84, endPoint x: 279, endPoint y: 92, distance: 98.5
click at [279, 92] on div "* Degree Title Majors CAF Status | Passed" at bounding box center [296, 82] width 245 height 36
click at [251, 92] on input "text" at bounding box center [235, 84] width 109 height 18
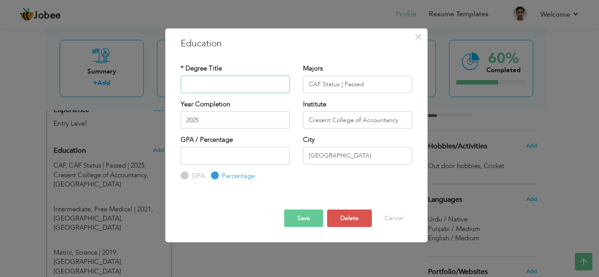
paste input "CAF Status | Passed"
type input "CAF Status | Passed"
click at [384, 88] on input "CAF Status | Passed" at bounding box center [357, 84] width 109 height 18
type input "C"
click at [303, 224] on button "Save" at bounding box center [303, 219] width 39 height 18
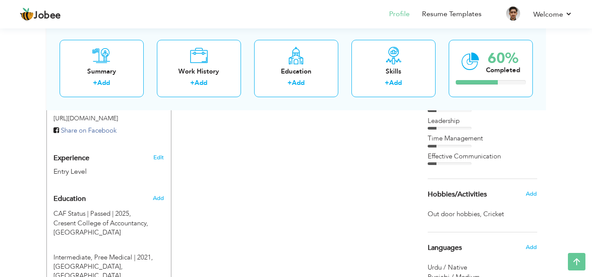
scroll to position [295, 0]
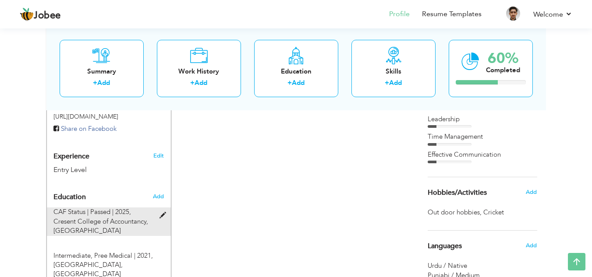
click at [167, 208] on div at bounding box center [165, 211] width 11 height 7
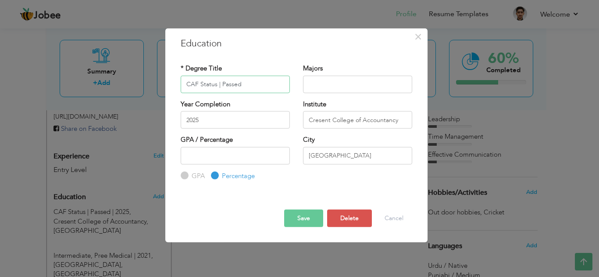
click at [219, 84] on input "CAF Status | Passed" at bounding box center [235, 84] width 109 height 18
type input "CAF Status Passed"
click at [286, 217] on button "Save" at bounding box center [303, 219] width 39 height 18
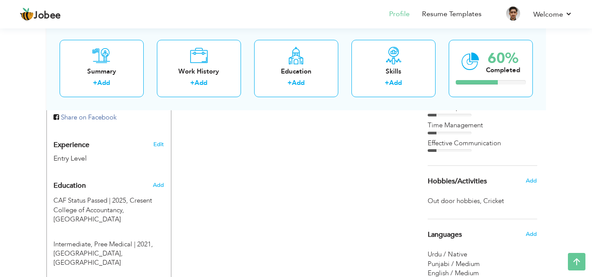
scroll to position [347, 0]
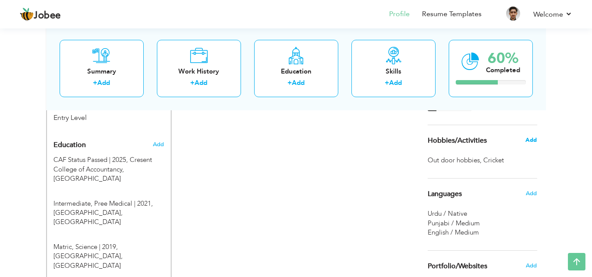
click at [527, 139] on span "Add" at bounding box center [531, 140] width 11 height 8
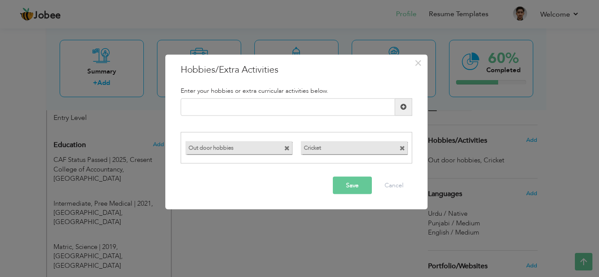
click at [285, 147] on span at bounding box center [287, 149] width 6 height 6
click at [233, 108] on input "text" at bounding box center [288, 107] width 214 height 18
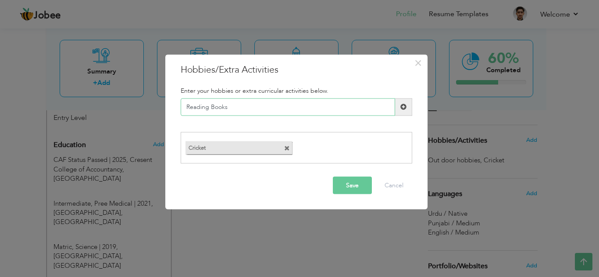
type input "Reading Books"
click at [348, 183] on button "Save" at bounding box center [352, 186] width 39 height 18
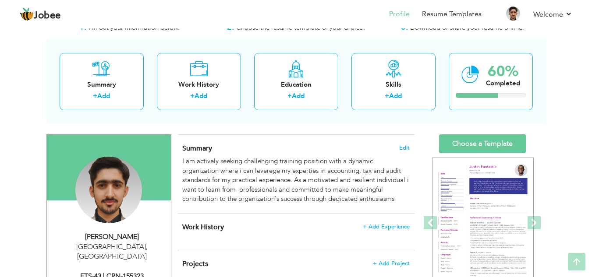
scroll to position [29, 0]
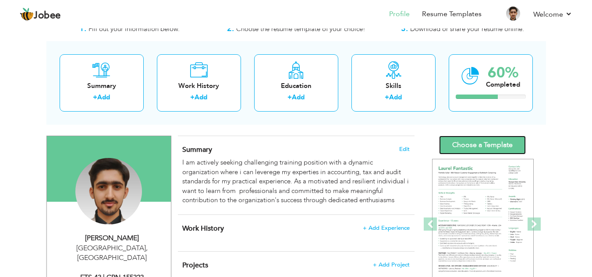
click at [473, 140] on link "Choose a Template" at bounding box center [482, 145] width 87 height 19
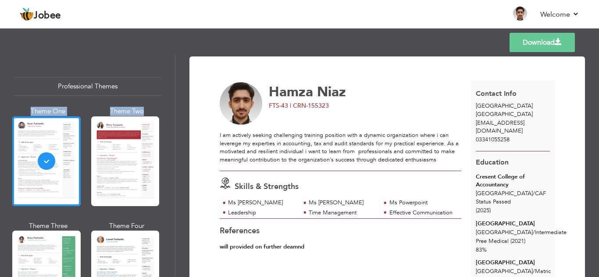
drag, startPoint x: 171, startPoint y: 69, endPoint x: 175, endPoint y: 107, distance: 38.3
click at [175, 107] on div "Professional Themes Theme One Theme Two Theme Three Theme Four" at bounding box center [299, 165] width 599 height 223
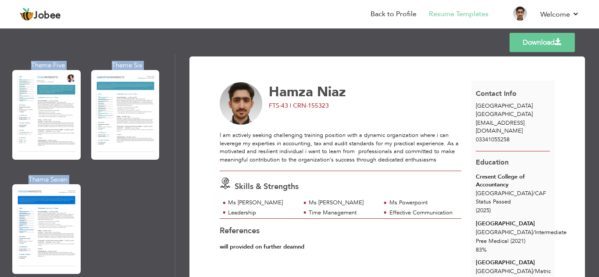
scroll to position [1480, 0]
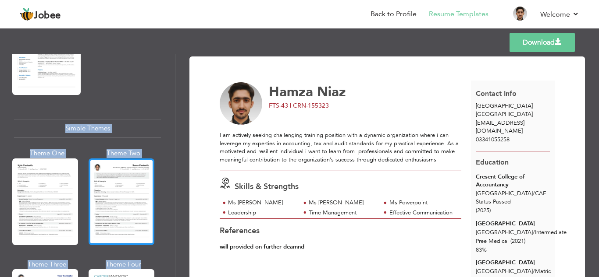
click at [133, 181] on div at bounding box center [122, 202] width 66 height 87
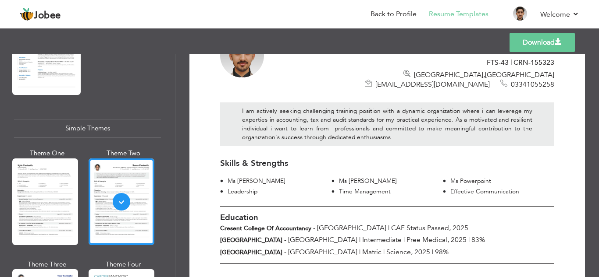
scroll to position [70, 0]
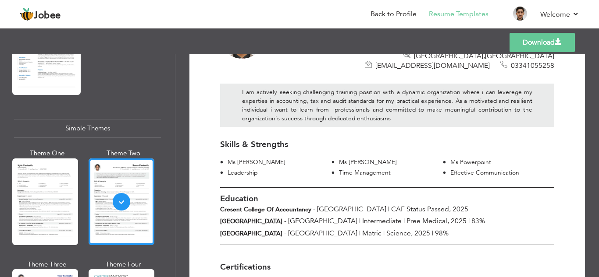
click at [543, 40] on link "Download" at bounding box center [541, 42] width 65 height 19
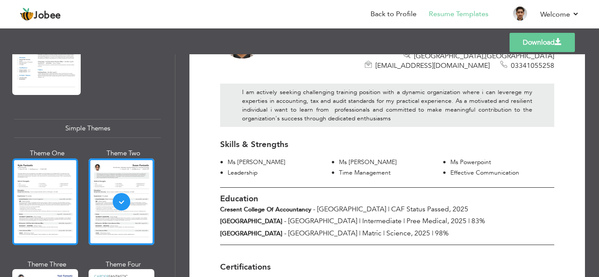
click at [69, 183] on div at bounding box center [45, 202] width 66 height 87
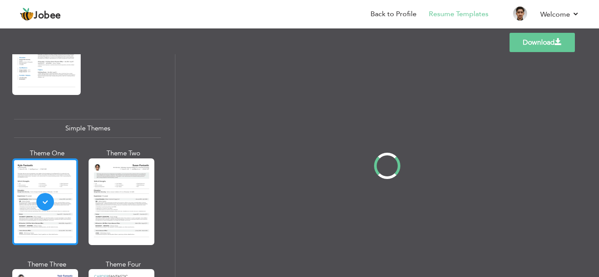
scroll to position [0, 0]
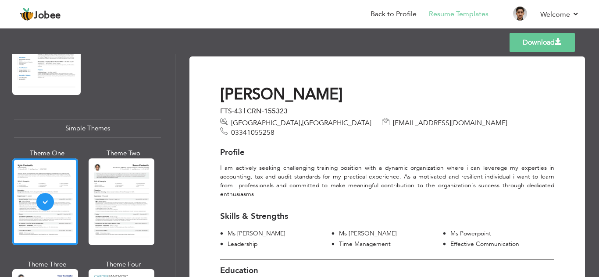
drag, startPoint x: 595, startPoint y: 142, endPoint x: 595, endPoint y: 171, distance: 28.5
click at [595, 171] on div "Download [PERSON_NAME] FTS-43 | CRN-155323 [GEOGRAPHIC_DATA] , [GEOGRAPHIC_DATA…" at bounding box center [386, 165] width 423 height 223
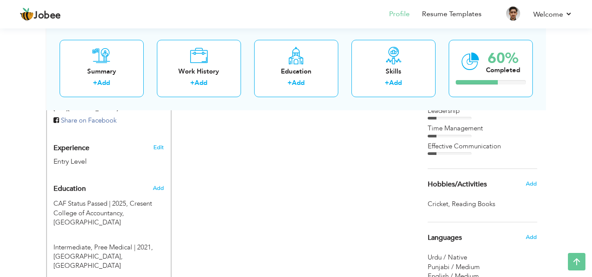
scroll to position [316, 0]
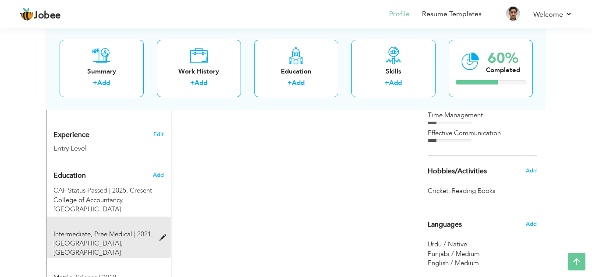
click at [133, 230] on span "Intermediate, Pree Medical | 2021," at bounding box center [102, 234] width 99 height 9
type input "Intermediate"
type input "Pree Medical"
type input "2021"
type input "[GEOGRAPHIC_DATA]"
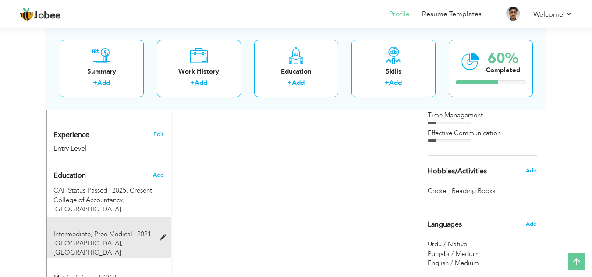
type input "83"
radio input "true"
type input "[GEOGRAPHIC_DATA]"
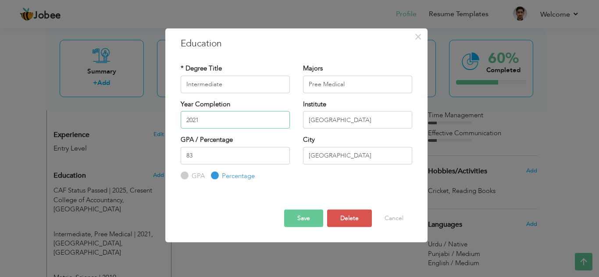
click at [215, 119] on input "2021" at bounding box center [235, 120] width 109 height 18
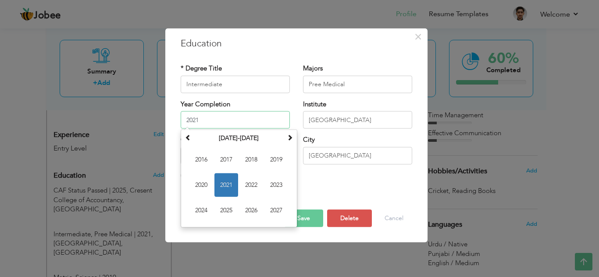
click at [235, 188] on span "2021" at bounding box center [226, 186] width 24 height 24
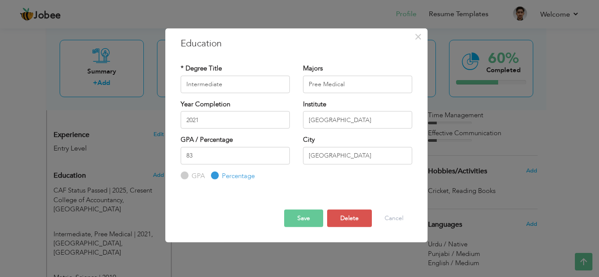
click at [306, 216] on button "Save" at bounding box center [303, 219] width 39 height 18
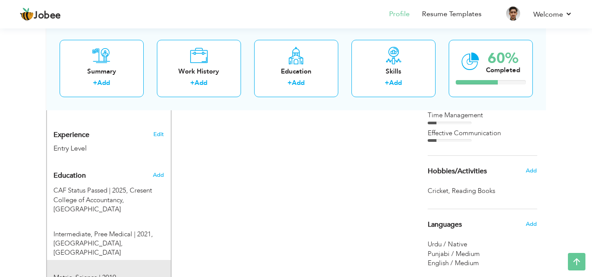
click at [164, 277] on span at bounding box center [165, 281] width 11 height 7
type input "Matric"
type input "Science"
type input "2019"
type input "[GEOGRAPHIC_DATA]"
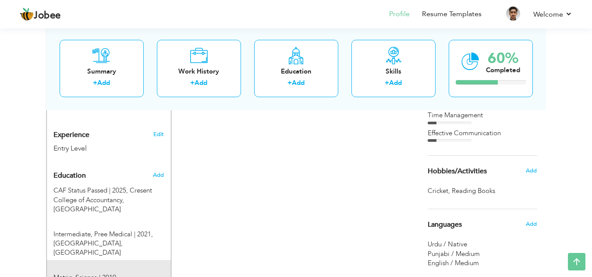
type input "98"
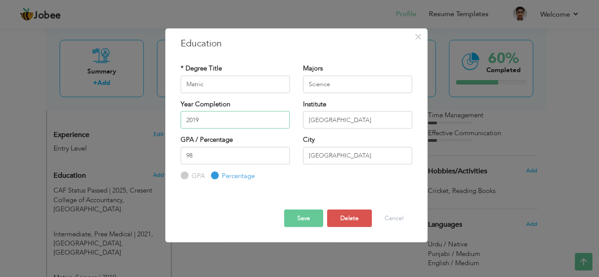
click at [226, 115] on input "2019" at bounding box center [235, 120] width 109 height 18
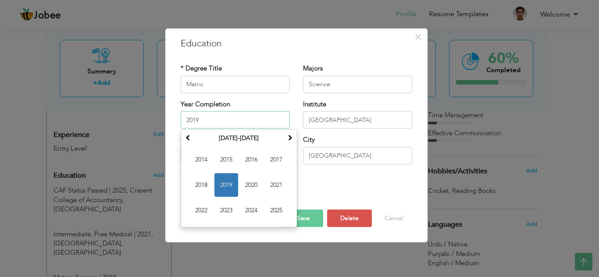
click at [227, 185] on span "2019" at bounding box center [226, 186] width 24 height 24
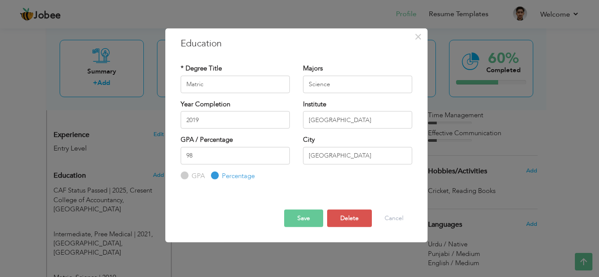
click at [304, 216] on button "Save" at bounding box center [303, 219] width 39 height 18
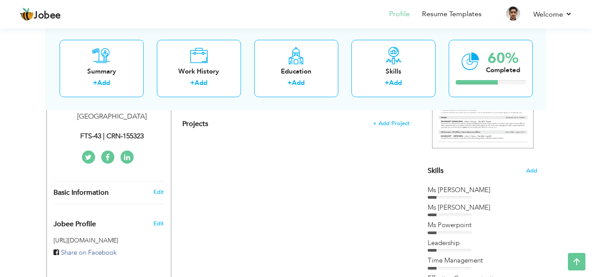
scroll to position [38, 0]
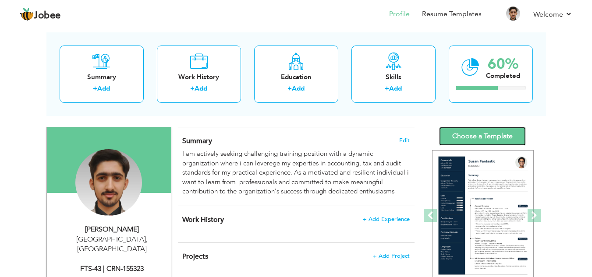
click at [484, 134] on link "Choose a Template" at bounding box center [482, 136] width 87 height 19
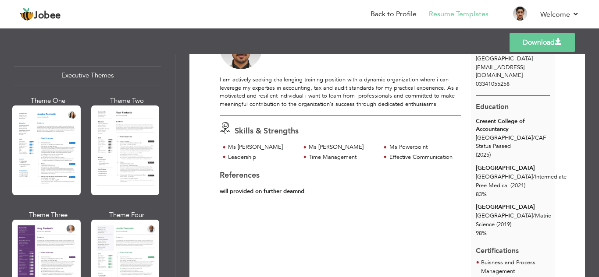
scroll to position [657, 0]
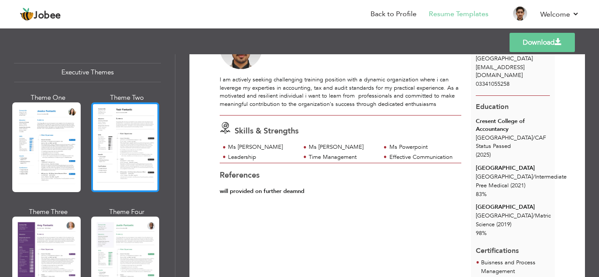
click at [124, 153] on div at bounding box center [125, 148] width 68 height 90
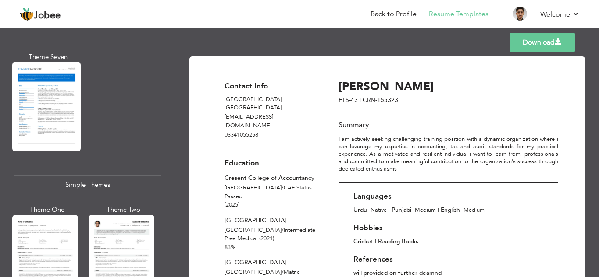
scroll to position [1437, 0]
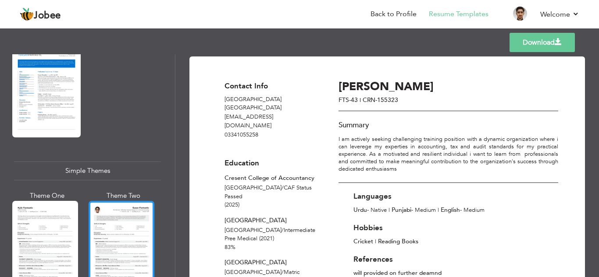
click at [122, 225] on div at bounding box center [122, 244] width 66 height 87
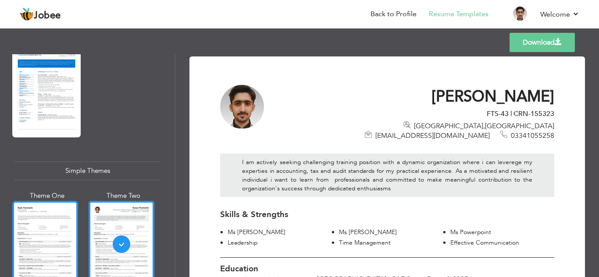
click at [51, 218] on div at bounding box center [45, 244] width 66 height 87
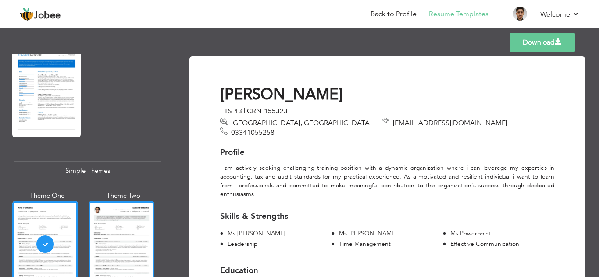
click at [135, 239] on div at bounding box center [122, 244] width 66 height 87
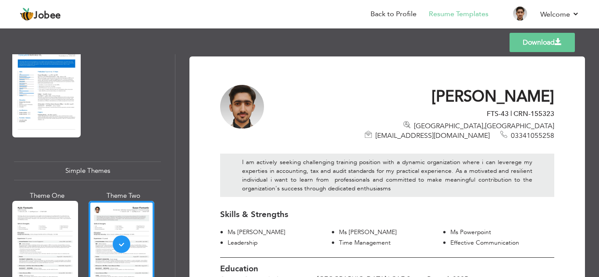
click at [544, 40] on link "Download" at bounding box center [541, 42] width 65 height 19
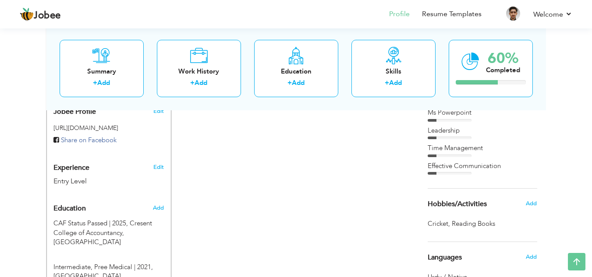
scroll to position [291, 0]
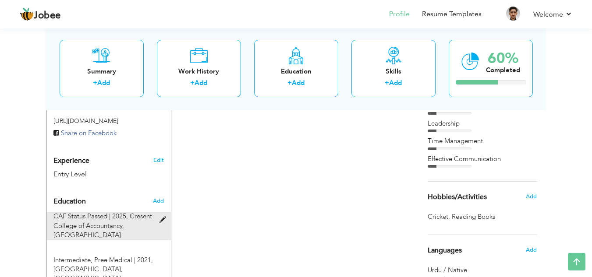
click at [163, 217] on span at bounding box center [165, 220] width 11 height 7
type input "CAF Status Passed"
type input "2025"
type input "Cresent College of Accountancy"
radio input "true"
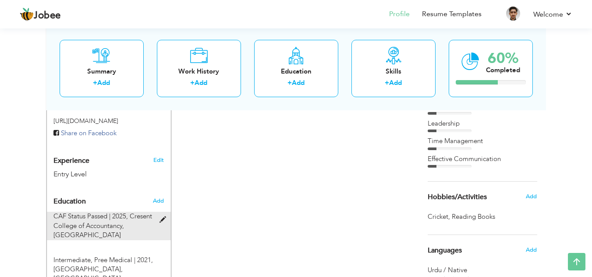
type input "[GEOGRAPHIC_DATA]"
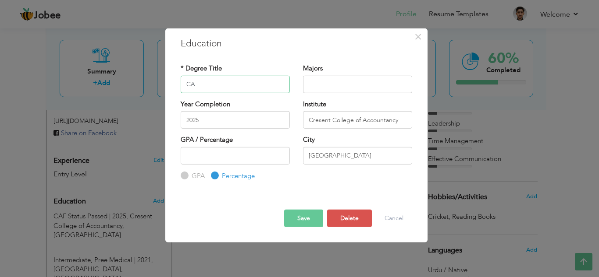
type input "C"
type input "Cresent College of Accouintancy"
click at [405, 125] on input "Cresent College of Accountancy" at bounding box center [357, 120] width 109 height 18
type input "C"
click at [306, 209] on div at bounding box center [296, 202] width 245 height 15
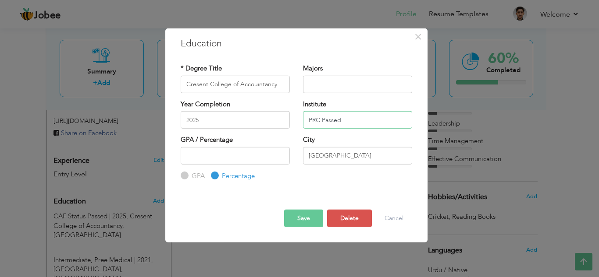
click at [311, 124] on input "PRC Passed" at bounding box center [357, 120] width 109 height 18
type input "PRC Passed"
click at [307, 220] on button "Save" at bounding box center [303, 219] width 39 height 18
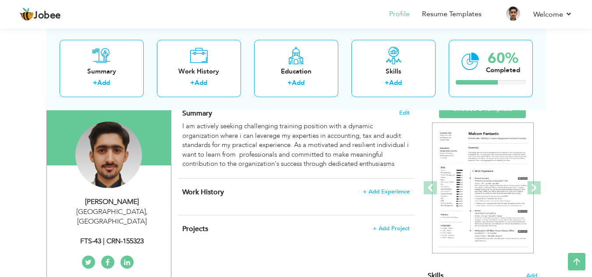
scroll to position [50, 0]
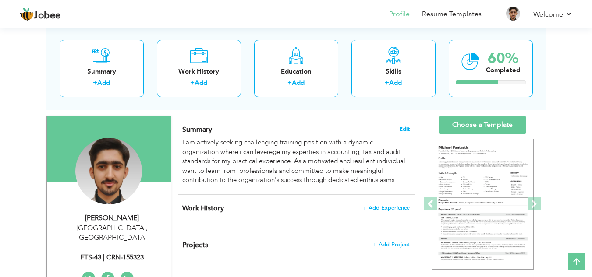
click at [407, 132] on span "Edit" at bounding box center [404, 129] width 11 height 6
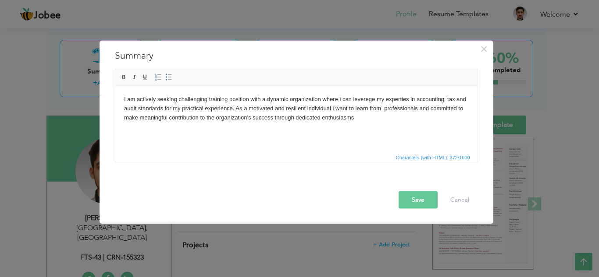
click at [340, 99] on body "I am actively seeking challenging training position with a dynamic organization…" at bounding box center [296, 108] width 345 height 27
click at [333, 106] on body "I am actively seeking challenging training position with a dynamic organization…" at bounding box center [296, 108] width 345 height 27
click at [363, 119] on body "I am actively seeking challenging training position with a dynamic organization…" at bounding box center [296, 108] width 345 height 27
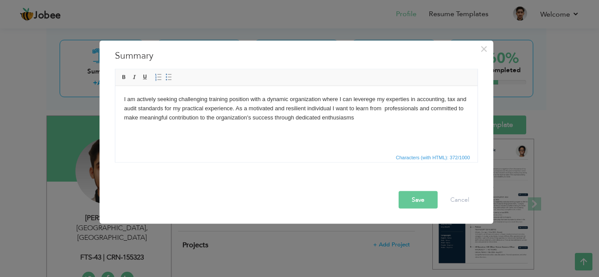
click at [412, 200] on button "Save" at bounding box center [417, 200] width 39 height 18
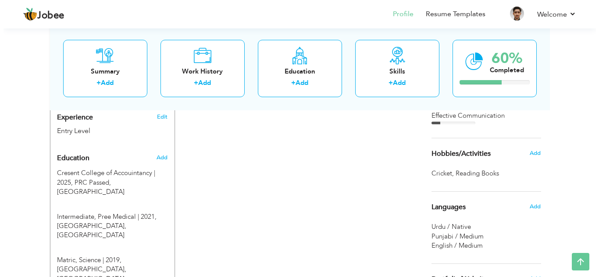
scroll to position [327, 0]
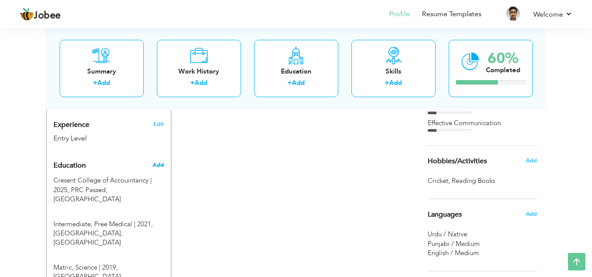
click at [156, 161] on span "Add" at bounding box center [158, 165] width 11 height 8
radio input "true"
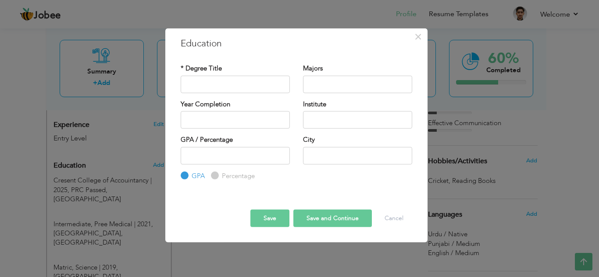
click at [104, 178] on div "× Education * Degree Title Majors Year Completion Institute GPA" at bounding box center [299, 138] width 599 height 277
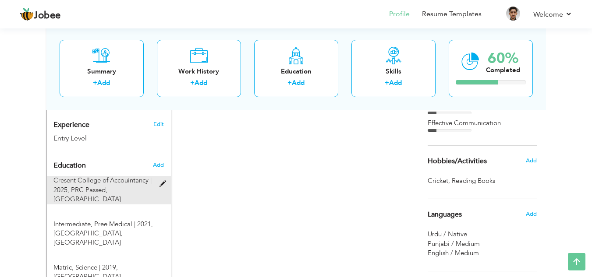
click at [167, 181] on span at bounding box center [165, 184] width 11 height 7
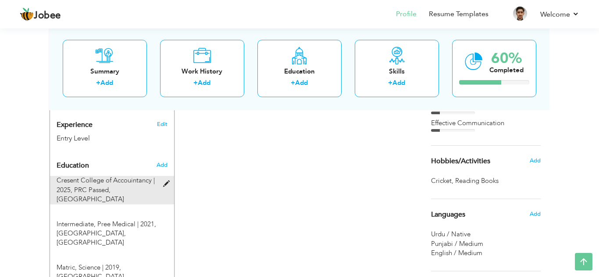
type input "Cresent College of Accouintancy"
type input "2025"
type input "PRC Passed"
radio input "false"
radio input "true"
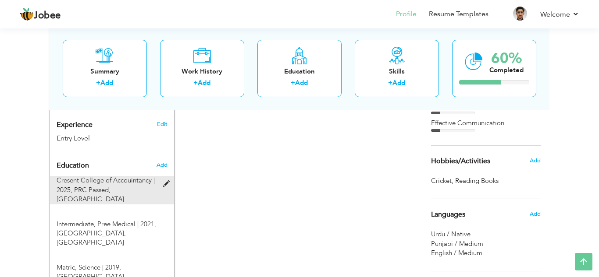
type input "[GEOGRAPHIC_DATA]"
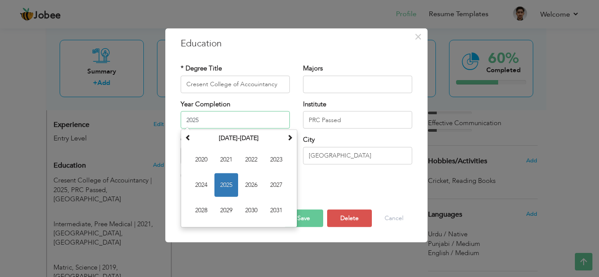
click at [251, 111] on input "2025" at bounding box center [235, 120] width 109 height 18
click at [340, 85] on input "text" at bounding box center [357, 84] width 109 height 18
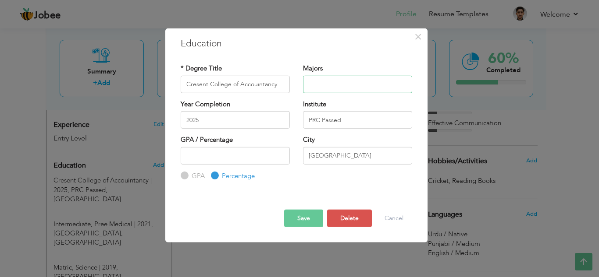
type input "m"
click at [358, 122] on input "PRC Passed" at bounding box center [357, 120] width 109 height 18
click at [365, 82] on input "March" at bounding box center [357, 84] width 109 height 18
type input "March"
click at [306, 217] on button "Save" at bounding box center [303, 219] width 39 height 18
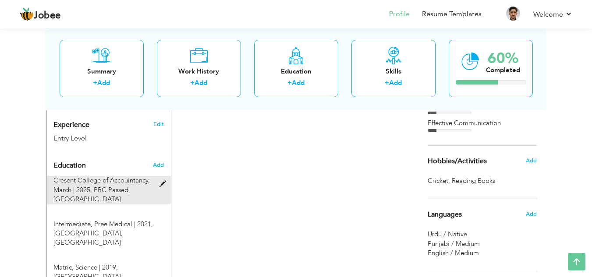
click at [160, 181] on span at bounding box center [165, 184] width 11 height 7
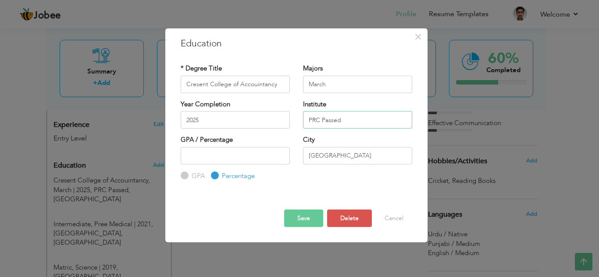
click at [383, 121] on input "PRC Passed" at bounding box center [357, 120] width 109 height 18
type input "PRC Passed CAF Passed"
click at [361, 78] on input "March" at bounding box center [357, 84] width 109 height 18
click at [230, 120] on input "2025" at bounding box center [235, 120] width 109 height 18
click at [362, 83] on input "March" at bounding box center [357, 84] width 109 height 18
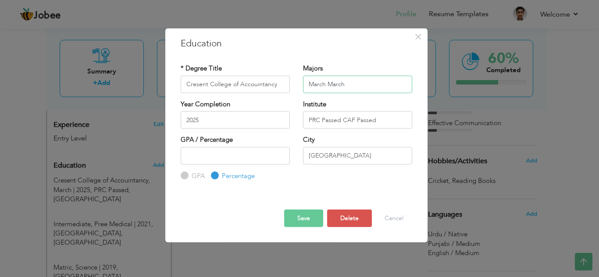
type input "March March"
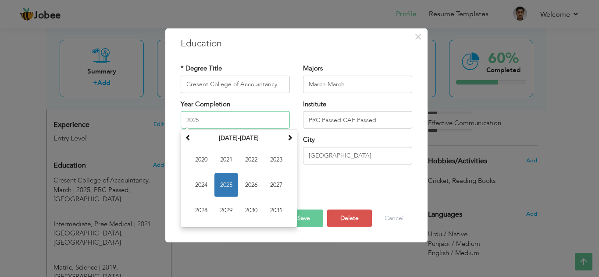
click at [186, 121] on input "2025" at bounding box center [235, 120] width 109 height 18
click at [198, 187] on span "2024" at bounding box center [201, 186] width 24 height 24
click at [219, 117] on input "2024" at bounding box center [235, 120] width 109 height 18
type input "2024"
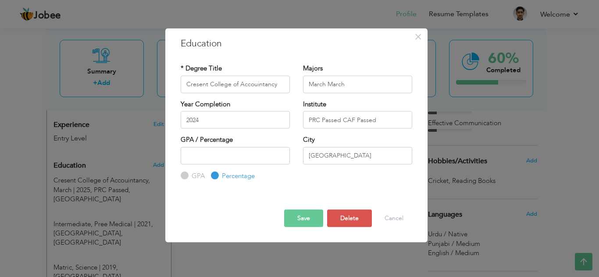
click at [309, 213] on button "Save" at bounding box center [303, 219] width 39 height 18
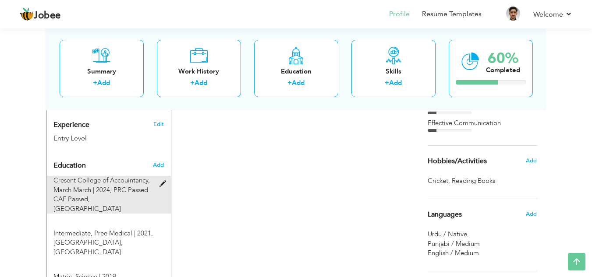
click at [162, 181] on span at bounding box center [165, 184] width 11 height 7
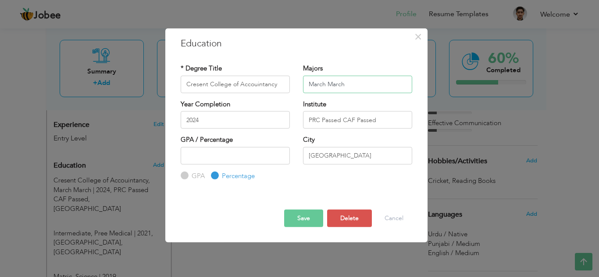
click at [368, 87] on input "March March" at bounding box center [357, 84] width 109 height 18
type input "March"
click at [269, 119] on input "2024" at bounding box center [235, 120] width 109 height 18
click at [342, 117] on input "PRC Passed CAF Passed" at bounding box center [357, 120] width 109 height 18
click at [340, 119] on input "PRC Passed CAF Passed" at bounding box center [357, 120] width 109 height 18
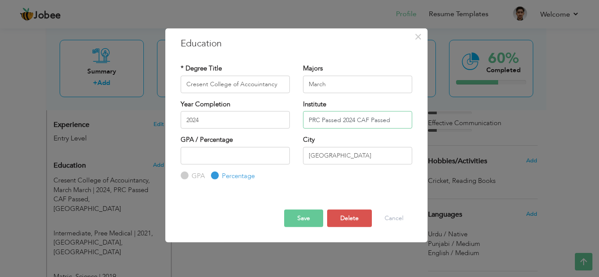
type input "PRC Passed 2024 CAF Passed"
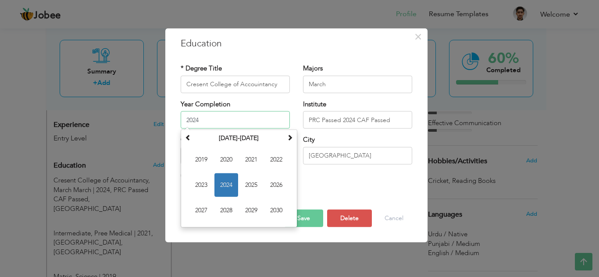
click at [247, 114] on input "2024" at bounding box center [235, 120] width 109 height 18
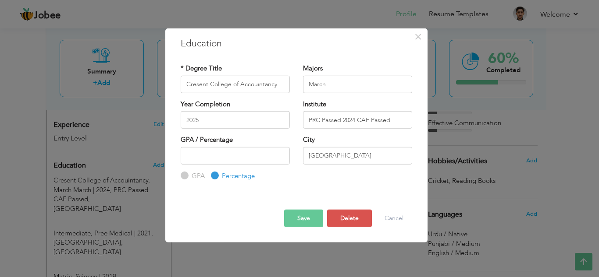
click at [314, 223] on button "Save" at bounding box center [303, 219] width 39 height 18
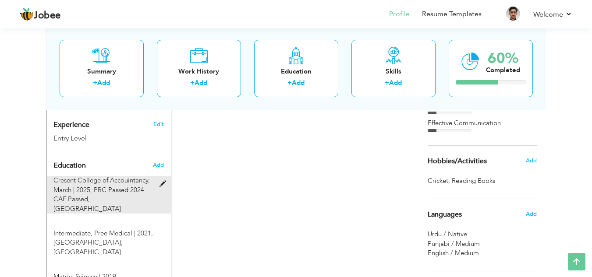
click at [167, 181] on span at bounding box center [165, 184] width 11 height 7
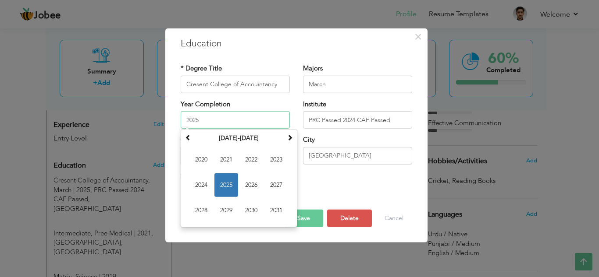
click at [249, 117] on input "2025" at bounding box center [235, 120] width 109 height 18
type input "2024"
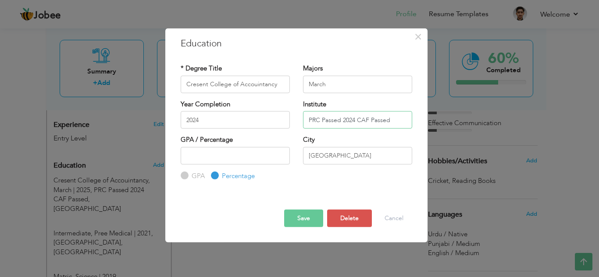
click at [356, 118] on input "PRC Passed 2024 CAF Passed" at bounding box center [357, 120] width 109 height 18
click at [293, 224] on button "Save" at bounding box center [303, 219] width 39 height 18
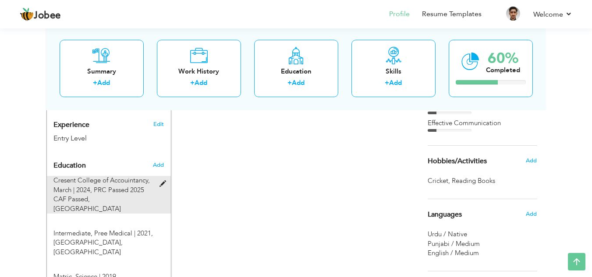
click at [138, 186] on span "PRC Passed 2025 CAF Passed, lahore" at bounding box center [98, 200] width 91 height 28
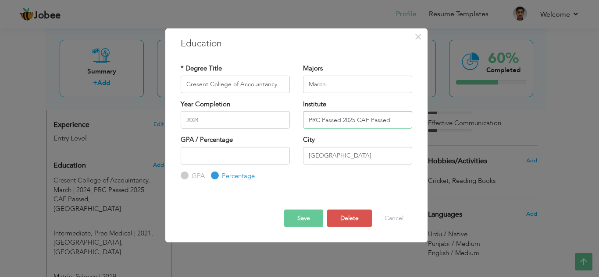
click at [398, 118] on input "PRC Passed 2025 CAF Passed" at bounding box center [357, 120] width 109 height 18
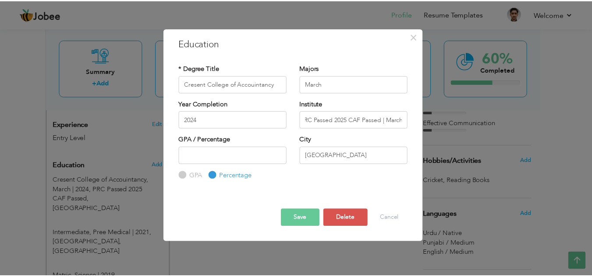
scroll to position [0, 0]
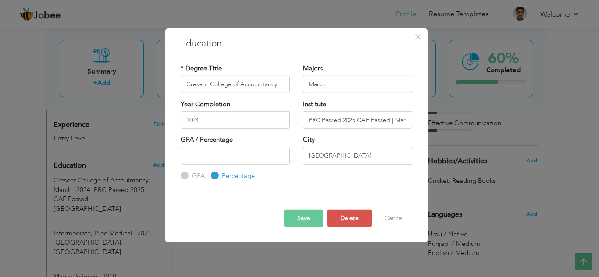
click at [299, 223] on button "Save" at bounding box center [303, 219] width 39 height 18
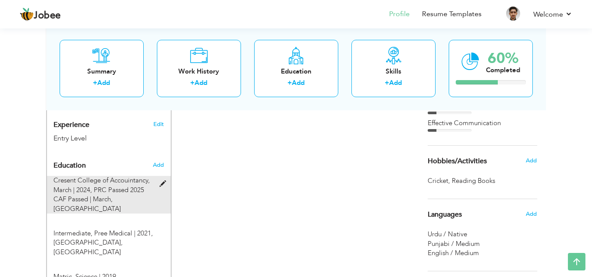
click at [162, 176] on div at bounding box center [165, 179] width 11 height 7
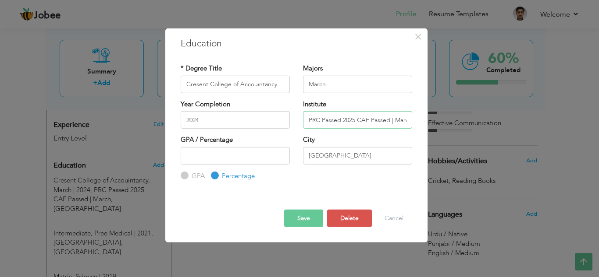
click at [408, 118] on input "PRC Passed 2025 CAF Passed | March" at bounding box center [357, 120] width 109 height 18
click at [399, 118] on input "PRC Passed h" at bounding box center [357, 120] width 109 height 18
type input "P"
click at [354, 83] on input "March" at bounding box center [357, 84] width 109 height 18
type input "M"
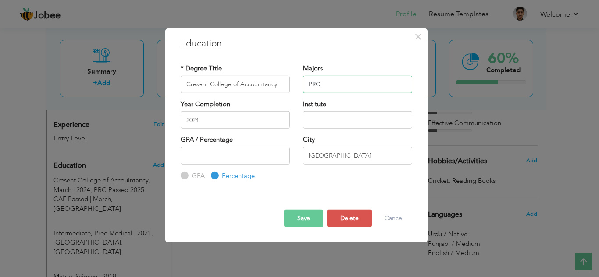
type input "PRC"
click at [245, 121] on input "2024" at bounding box center [235, 120] width 109 height 18
click at [359, 119] on input "text" at bounding box center [357, 120] width 109 height 18
type input "Cresent College of Accountancy"
click at [296, 214] on button "Save" at bounding box center [303, 219] width 39 height 18
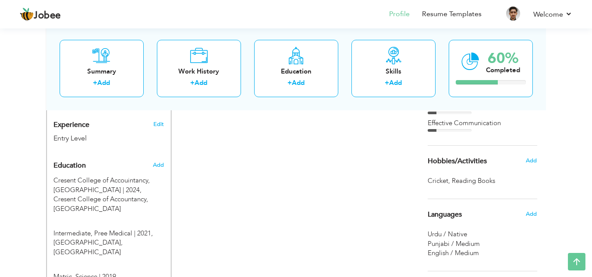
click at [161, 160] on div "Add" at bounding box center [160, 165] width 21 height 17
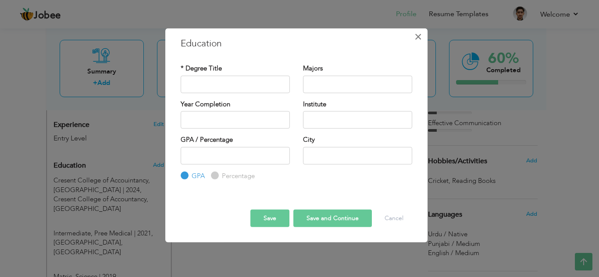
click at [418, 32] on span "×" at bounding box center [417, 36] width 7 height 16
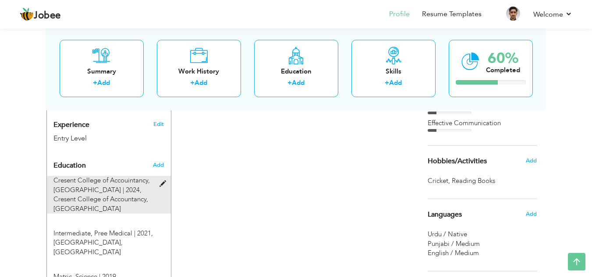
click at [163, 176] on div at bounding box center [165, 179] width 11 height 7
type input "Cresent College of Accouintancy"
type input "PRC"
type input "2024"
type input "Cresent College of Accountancy"
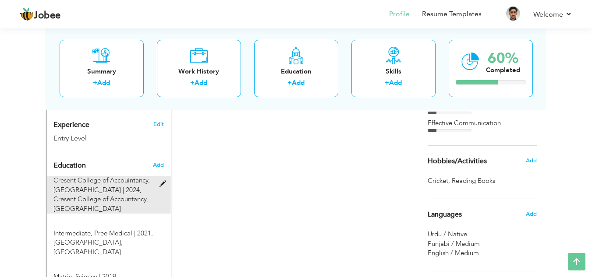
radio input "false"
radio input "true"
type input "[GEOGRAPHIC_DATA]"
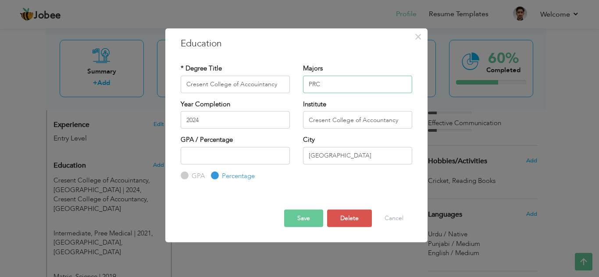
click at [351, 85] on input "PRC" at bounding box center [357, 84] width 109 height 18
click at [319, 85] on input "PRC CAF" at bounding box center [357, 84] width 109 height 18
click at [358, 82] on input "PRC 2024 CAF" at bounding box center [357, 84] width 109 height 18
type input "PRC 2024 CAF"
click at [234, 124] on input "2024" at bounding box center [235, 120] width 109 height 18
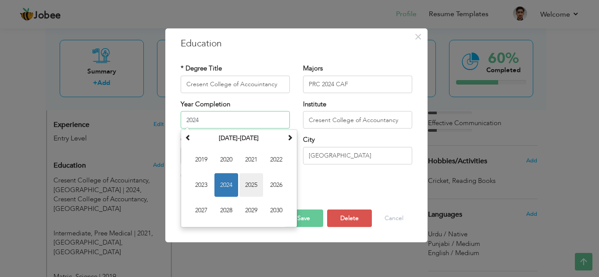
click at [259, 188] on span "2025" at bounding box center [251, 186] width 24 height 24
type input "2025"
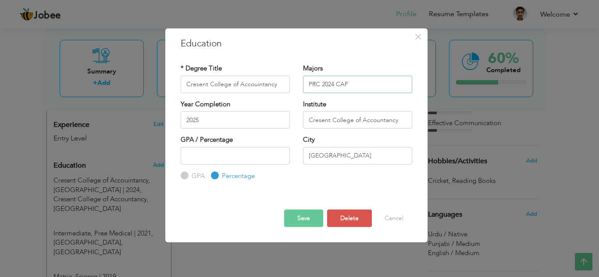
click at [377, 82] on input "PRC 2024 CAF" at bounding box center [357, 84] width 109 height 18
type input "PRC 2024 CAF"
click at [293, 220] on button "Save" at bounding box center [303, 219] width 39 height 18
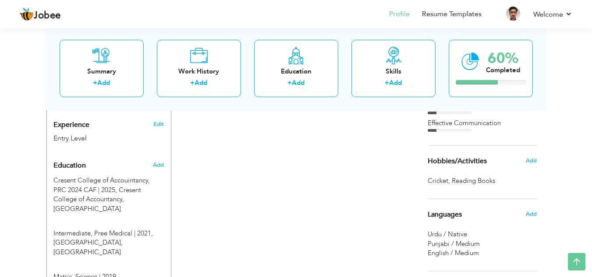
click at [161, 161] on h6 "Add" at bounding box center [158, 165] width 11 height 8
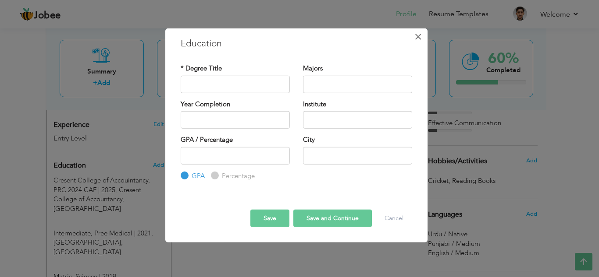
drag, startPoint x: 420, startPoint y: 36, endPoint x: 123, endPoint y: 177, distance: 329.2
click at [123, 177] on div "× Education * Degree Title Majors Year Completion Institute GPA" at bounding box center [299, 138] width 599 height 277
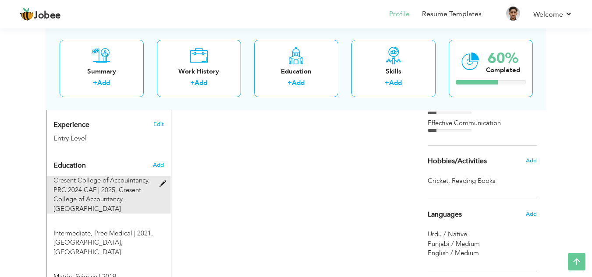
click at [164, 181] on span at bounding box center [165, 184] width 11 height 7
type input "Cresent College of Accouintancy"
type input "PRC 2024 CAF"
type input "2025"
type input "Cresent College of Accountancy"
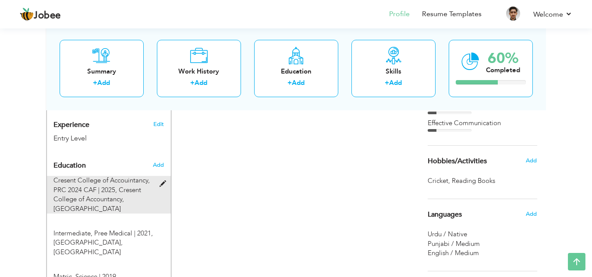
radio input "false"
radio input "true"
type input "[GEOGRAPHIC_DATA]"
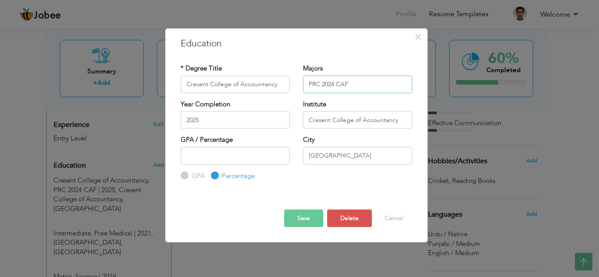
click at [361, 81] on input "PRC 2024 CAF" at bounding box center [357, 84] width 109 height 18
click at [320, 82] on input "PRC 2024 CAF" at bounding box center [357, 84] width 109 height 18
click at [382, 85] on input "PRC Passed 2024 CAF" at bounding box center [357, 84] width 109 height 18
click at [297, 213] on button "Save" at bounding box center [303, 219] width 39 height 18
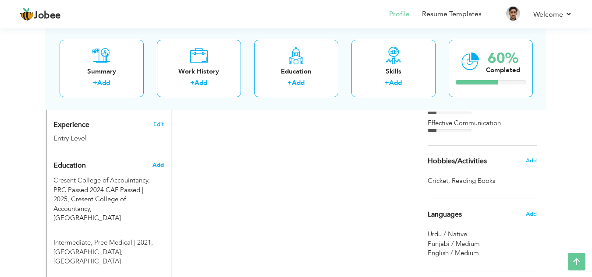
click at [157, 161] on span "Add" at bounding box center [158, 165] width 11 height 8
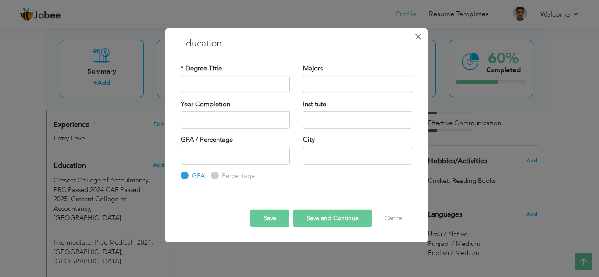
click at [417, 38] on span "×" at bounding box center [417, 36] width 7 height 16
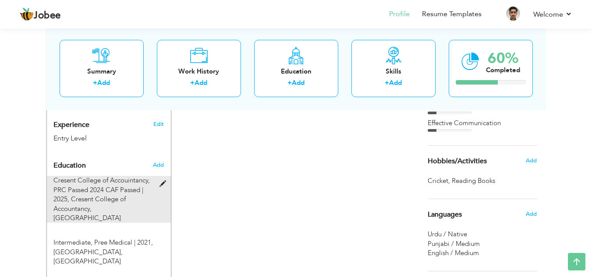
click at [158, 176] on div "Cresent College of Accouintancy, PRC Passed 2024 CAF Passed | 2025, Cresent Col…" at bounding box center [104, 199] width 114 height 47
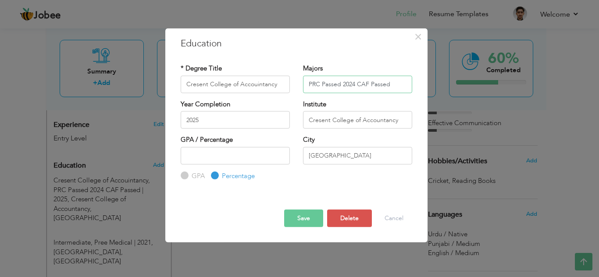
click at [355, 85] on input "PRC Passed 2024 CAF Passed" at bounding box center [357, 84] width 109 height 18
click at [354, 87] on input "PRC Passed 2024| CAF Passed" at bounding box center [357, 84] width 109 height 18
click at [362, 84] on input "PRC Passed 2024 | CAF Passed" at bounding box center [357, 84] width 109 height 18
click at [298, 219] on button "Save" at bounding box center [303, 219] width 39 height 18
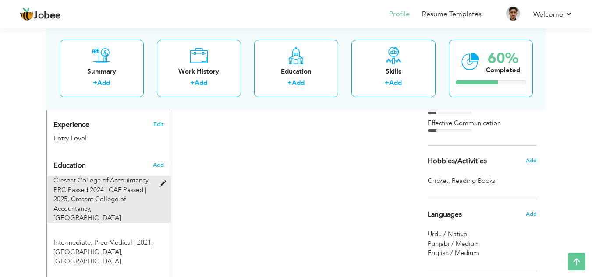
click at [162, 181] on span at bounding box center [165, 184] width 11 height 7
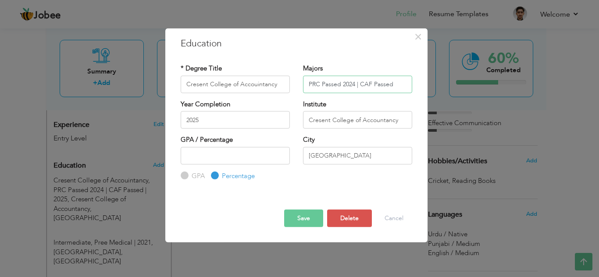
click at [402, 85] on input "PRC Passed 2024 | CAF Passed" at bounding box center [357, 84] width 109 height 18
click at [299, 220] on button "Save" at bounding box center [303, 219] width 39 height 18
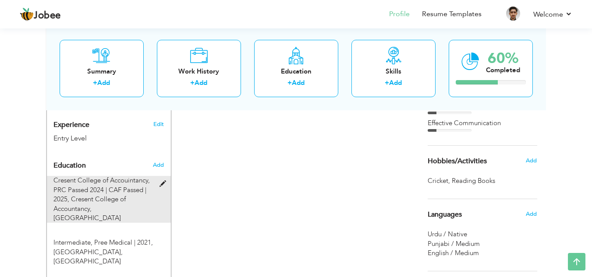
click at [160, 181] on span at bounding box center [165, 184] width 11 height 7
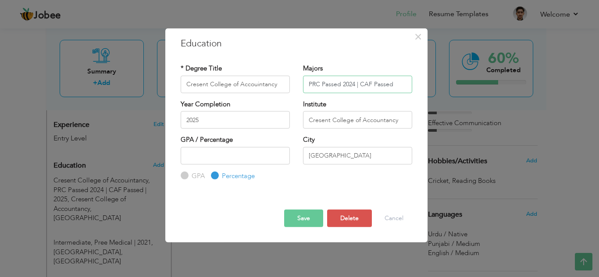
click at [342, 84] on input "PRC Passed 2024 | CAF Passed" at bounding box center [357, 84] width 109 height 18
type input "PRC Passed | 2024 | CAF Passed"
click at [305, 223] on button "Save" at bounding box center [303, 219] width 39 height 18
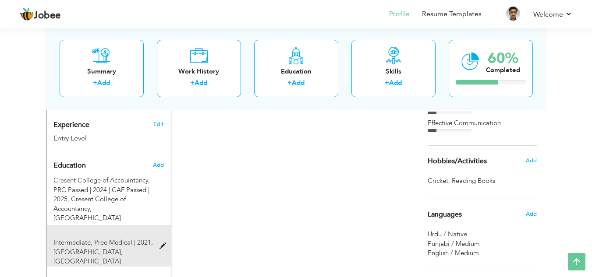
click at [163, 238] on div at bounding box center [165, 241] width 11 height 7
type input "Intermediate"
type input "Pree Medical"
type input "2021"
type input "[GEOGRAPHIC_DATA]"
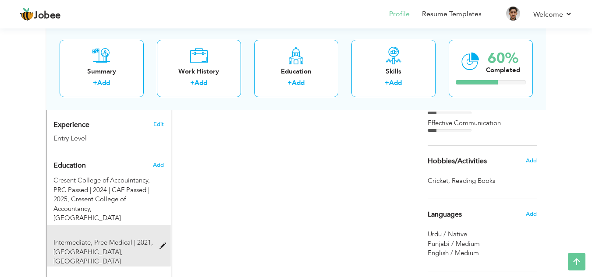
type input "83"
type input "[GEOGRAPHIC_DATA]"
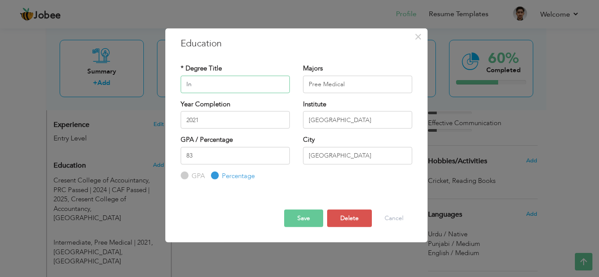
type input "I"
type input "c"
type input "[GEOGRAPHIC_DATA]"
click at [377, 127] on input "[GEOGRAPHIC_DATA]" at bounding box center [357, 120] width 109 height 18
type input "C"
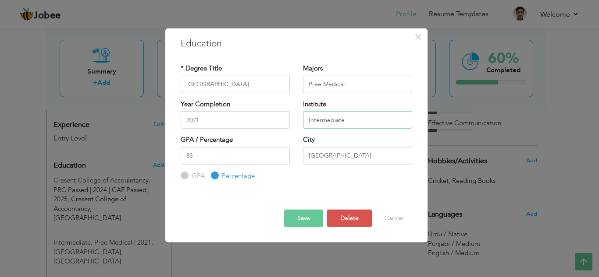
type input "Intermediate"
click at [292, 216] on button "Save" at bounding box center [303, 219] width 39 height 18
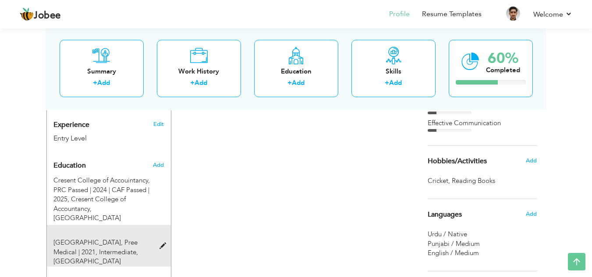
click at [164, 243] on span at bounding box center [165, 246] width 11 height 7
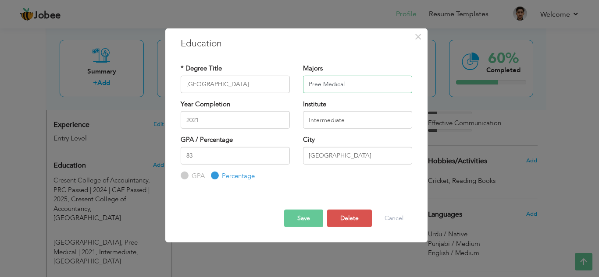
click at [393, 80] on input "Pree Medical" at bounding box center [357, 84] width 109 height 18
type input "P"
type input "Intermediate"
click at [380, 115] on input "Intermediate" at bounding box center [357, 120] width 109 height 18
type input "I"
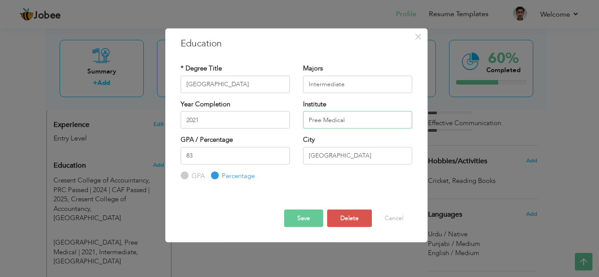
type input "Pree Medical"
click at [305, 217] on button "Save" at bounding box center [303, 219] width 39 height 18
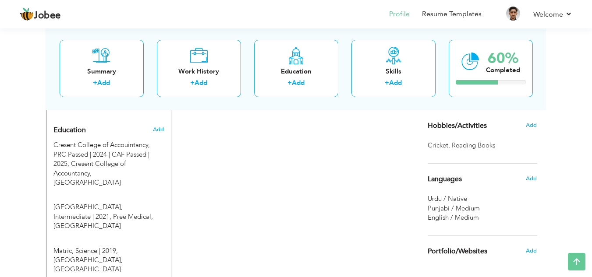
scroll to position [373, 0]
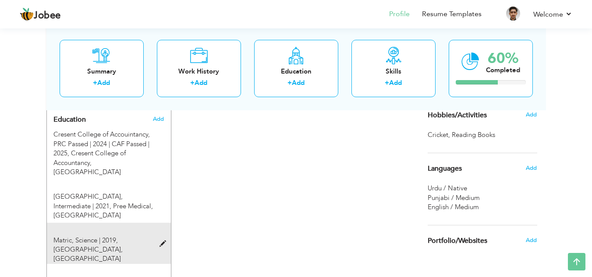
click at [159, 236] on div "Matric, Science | 2019, Govt High School, Shorkot City" at bounding box center [104, 250] width 114 height 28
type input "Matric"
type input "Science"
type input "2019"
type input "Govt High School"
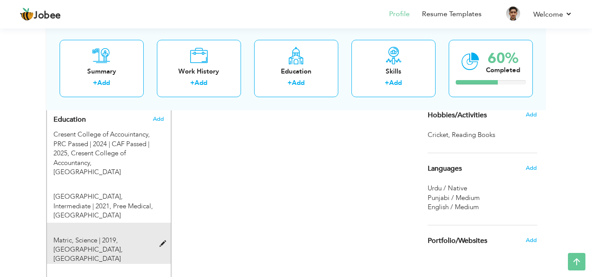
type input "98"
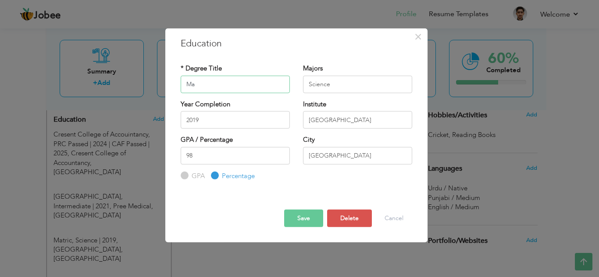
type input "M"
type input "[GEOGRAPHIC_DATA]"
click at [372, 121] on input "Govt High School" at bounding box center [357, 120] width 109 height 18
type input "G"
click at [375, 80] on input "Science" at bounding box center [357, 84] width 109 height 18
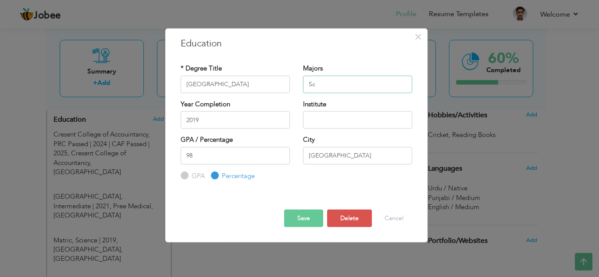
type input "S"
type input "Matric"
click at [348, 120] on input "text" at bounding box center [357, 120] width 109 height 18
type input "Science"
click at [302, 221] on button "Save" at bounding box center [303, 219] width 39 height 18
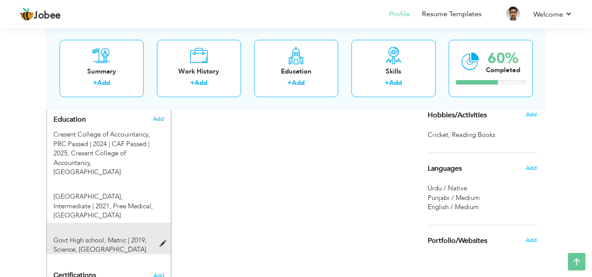
click at [167, 241] on span at bounding box center [165, 244] width 11 height 7
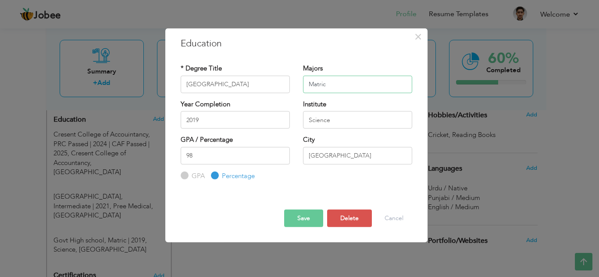
click at [358, 85] on input "Matric" at bounding box center [357, 84] width 109 height 18
type input "M"
type input "Science"
click at [337, 128] on input "Science" at bounding box center [357, 120] width 109 height 18
type input "S"
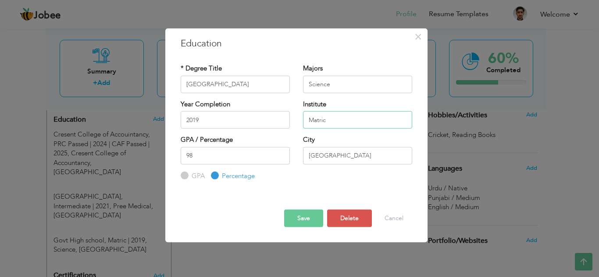
type input "Matric"
click at [300, 222] on button "Save" at bounding box center [303, 219] width 39 height 18
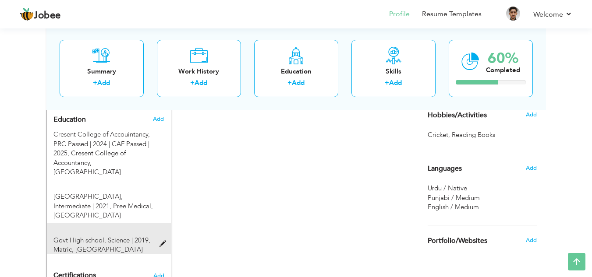
click at [160, 241] on span at bounding box center [165, 244] width 11 height 7
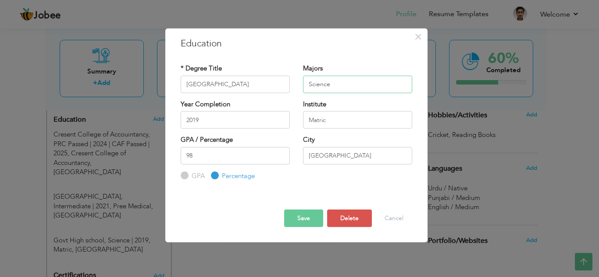
click at [375, 86] on input "Science" at bounding box center [357, 84] width 109 height 18
type input "S"
type input "Matric"
click at [360, 111] on div "Institute Matric" at bounding box center [357, 113] width 109 height 29
click at [354, 118] on input "Matric" at bounding box center [357, 120] width 109 height 18
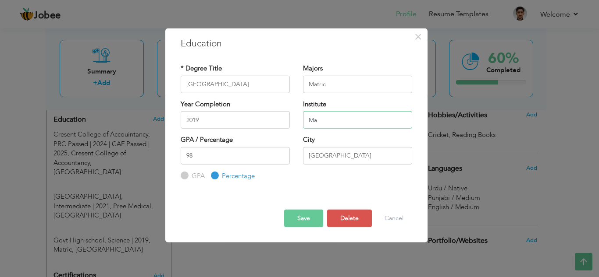
type input "M"
type input "Science"
click at [308, 224] on button "Save" at bounding box center [303, 219] width 39 height 18
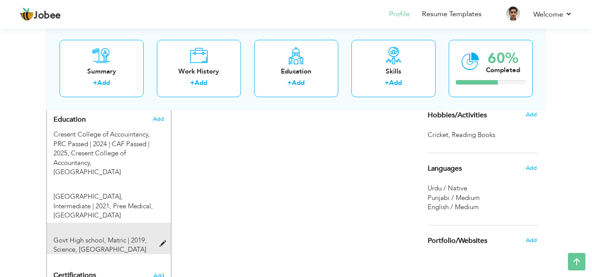
click at [129, 236] on div "Govt High school, Matric | 2019, Science, Shorkot City" at bounding box center [104, 245] width 114 height 19
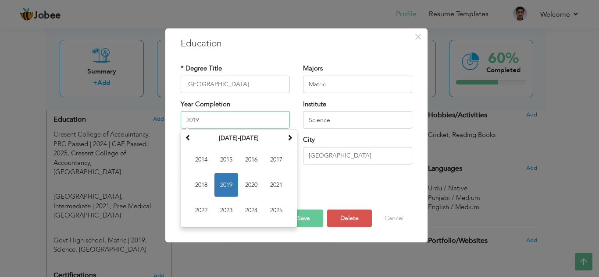
click at [233, 119] on input "2019" at bounding box center [235, 120] width 109 height 18
type input "2"
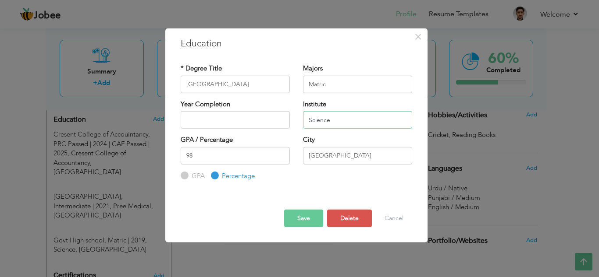
click at [352, 120] on input "Science" at bounding box center [357, 120] width 109 height 18
type input "Science 2019"
click at [302, 220] on button "Save" at bounding box center [303, 219] width 39 height 18
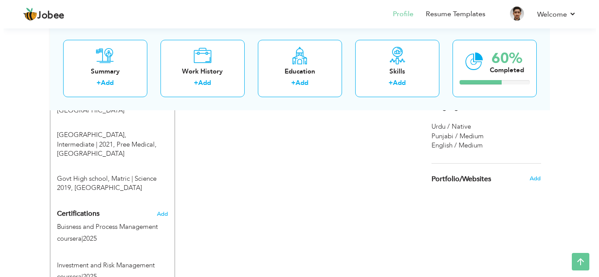
scroll to position [436, 0]
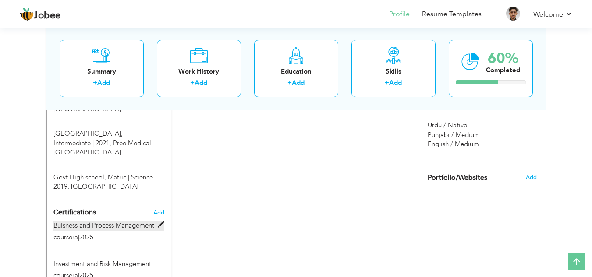
click at [161, 222] on span at bounding box center [161, 225] width 7 height 7
type input "Buisness and Process Management"
type input "coursera"
type input "2025"
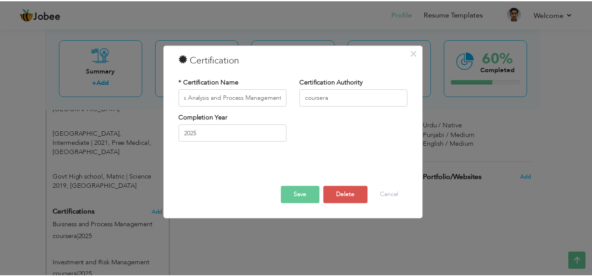
scroll to position [0, 0]
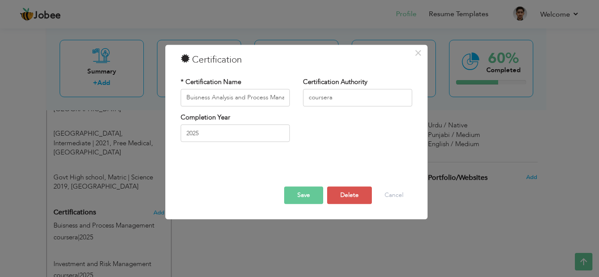
click at [306, 194] on button "Save" at bounding box center [303, 196] width 39 height 18
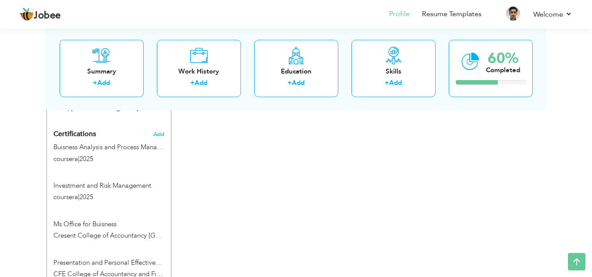
scroll to position [523, 0]
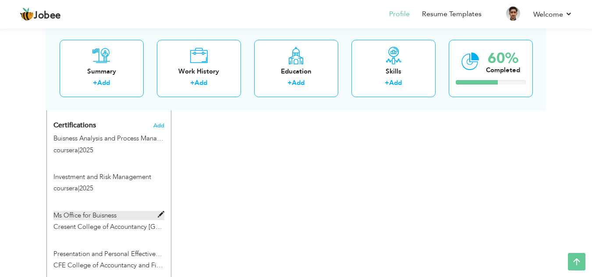
click at [162, 212] on span at bounding box center [161, 215] width 7 height 7
type input "Ms Office for Buisness"
type input "Cresent College of Accountancy [GEOGRAPHIC_DATA]"
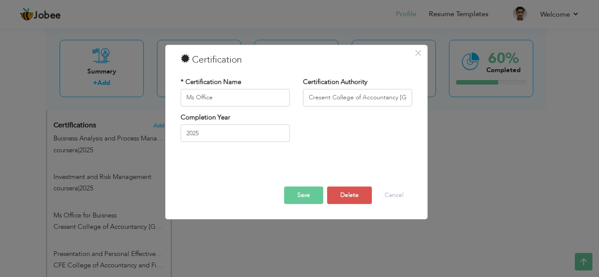
click at [311, 193] on button "Save" at bounding box center [303, 196] width 39 height 18
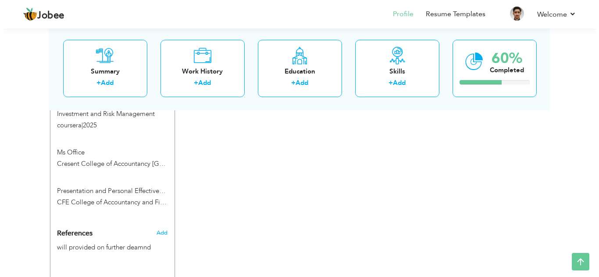
scroll to position [588, 0]
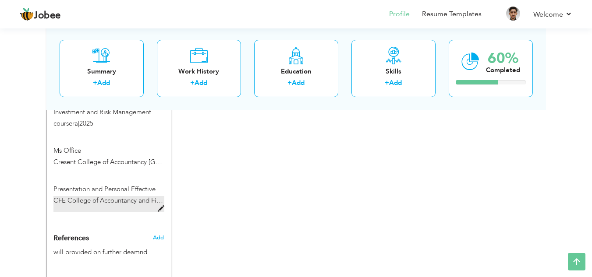
click at [158, 206] on span at bounding box center [161, 209] width 7 height 7
type input "Presentation and Personal Effectiveness"
type input "CFE College of Accountancy and Finance"
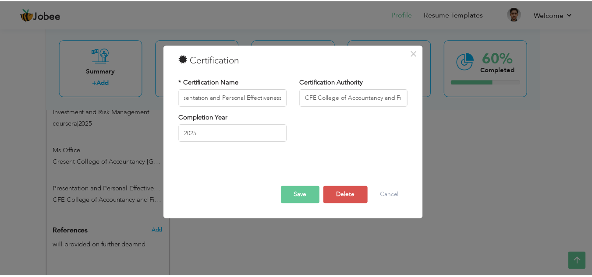
scroll to position [0, 0]
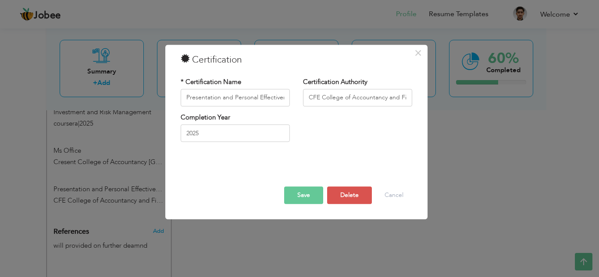
click at [296, 199] on button "Save" at bounding box center [303, 196] width 39 height 18
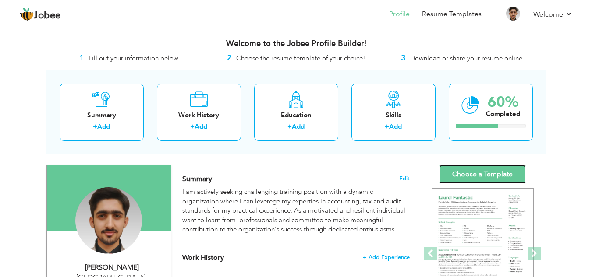
click at [480, 171] on link "Choose a Template" at bounding box center [482, 174] width 87 height 19
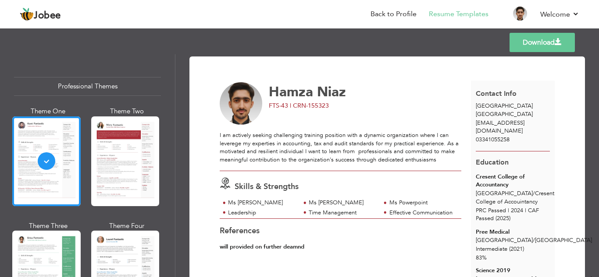
click at [172, 75] on div "Professional Themes Theme One Theme Two Theme Three Theme Six" at bounding box center [87, 165] width 175 height 223
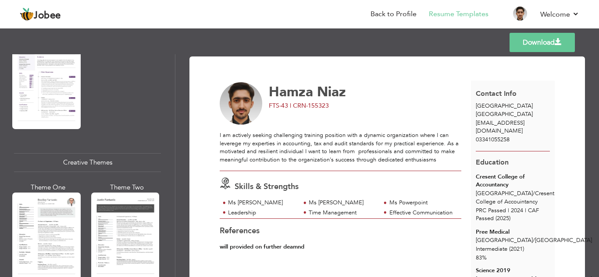
scroll to position [1160, 0]
